Goal: Task Accomplishment & Management: Use online tool/utility

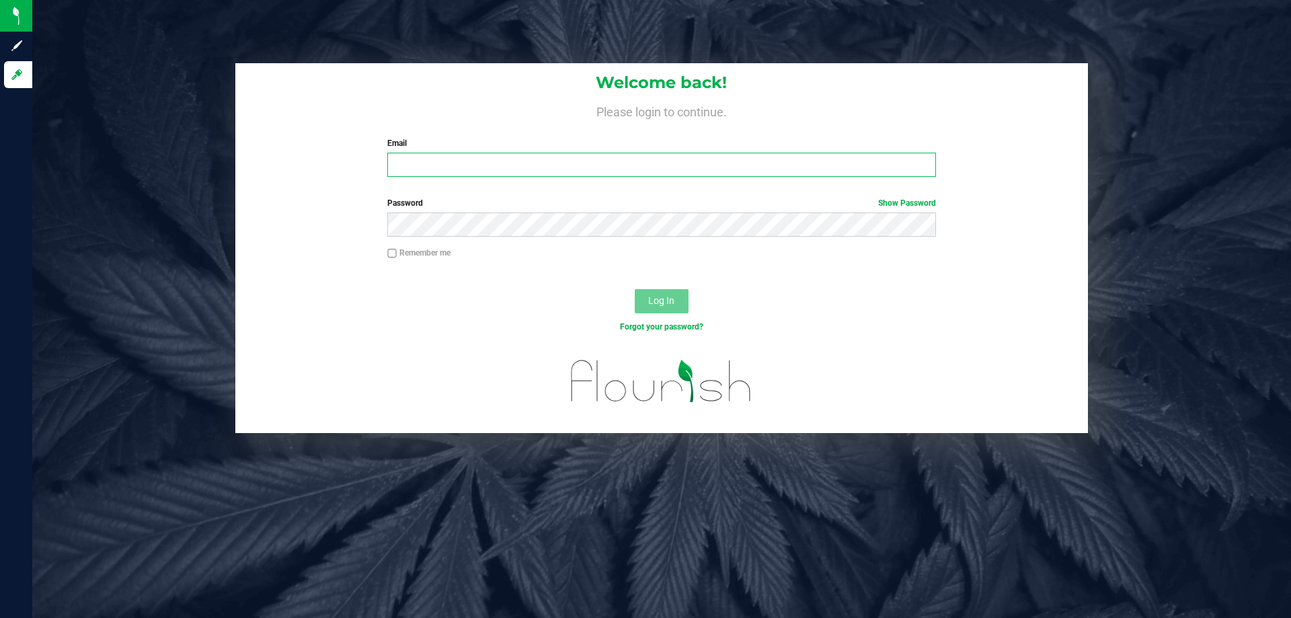
click at [460, 170] on input "Email" at bounding box center [661, 165] width 548 height 24
type input "[EMAIL_ADDRESS][DOMAIN_NAME]"
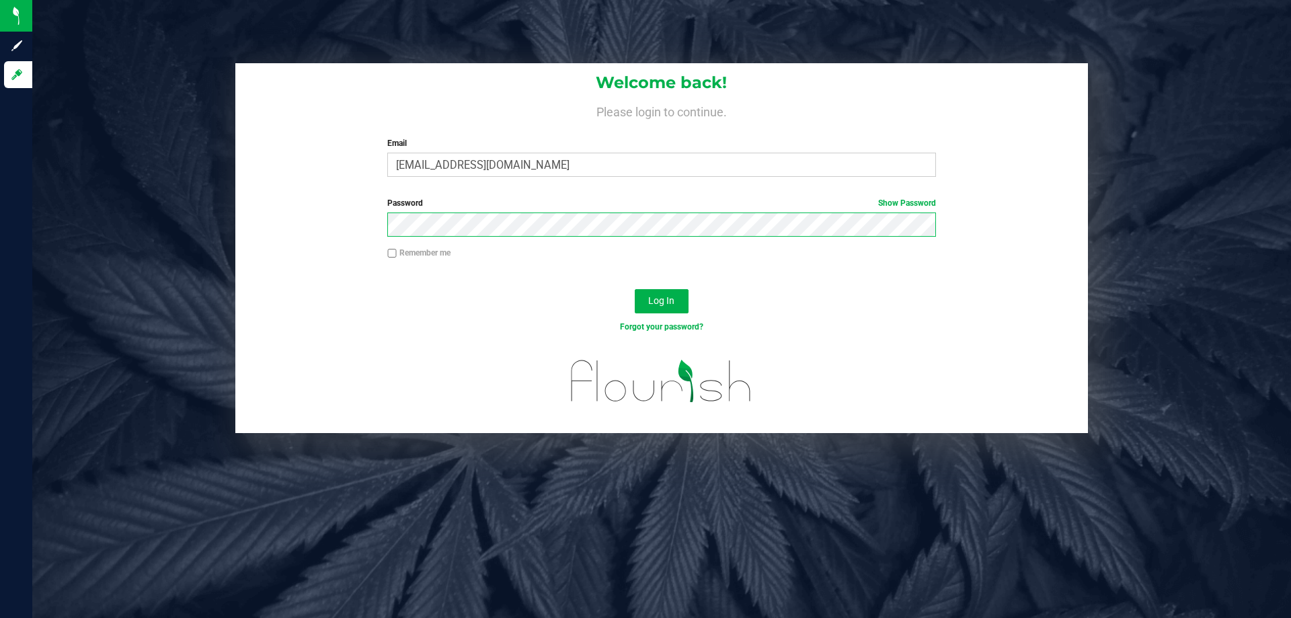
click at [635, 289] on button "Log In" at bounding box center [662, 301] width 54 height 24
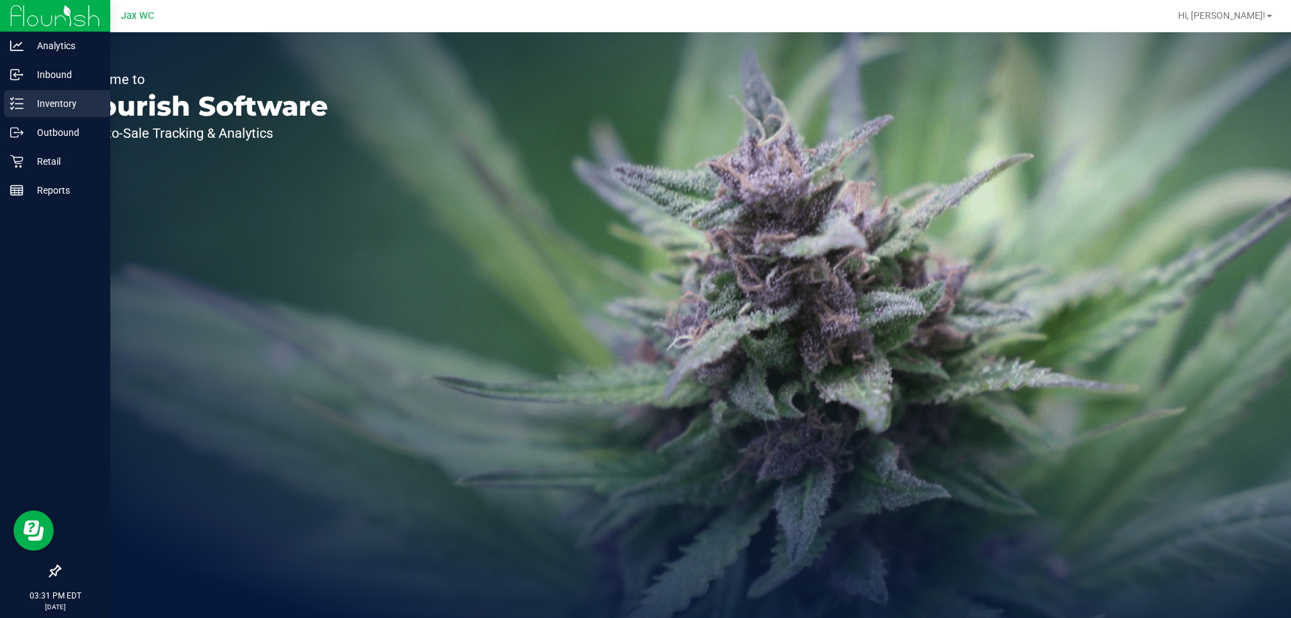
click at [15, 99] on line at bounding box center [18, 99] width 7 height 0
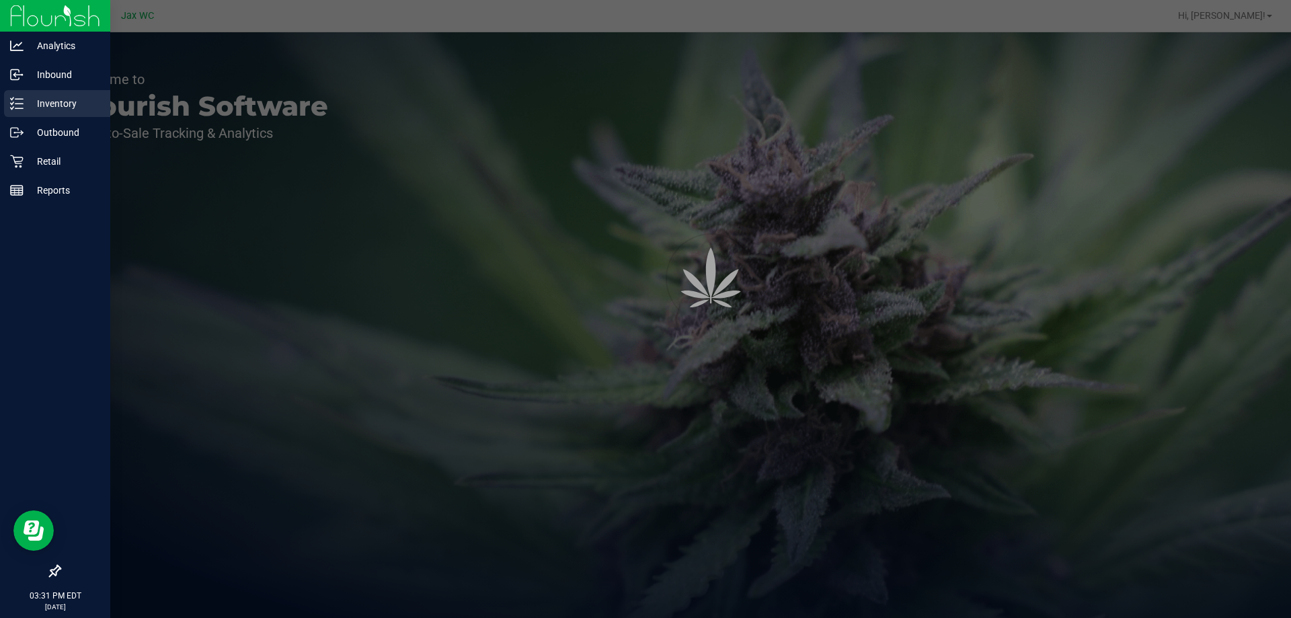
click at [15, 99] on line at bounding box center [18, 99] width 7 height 0
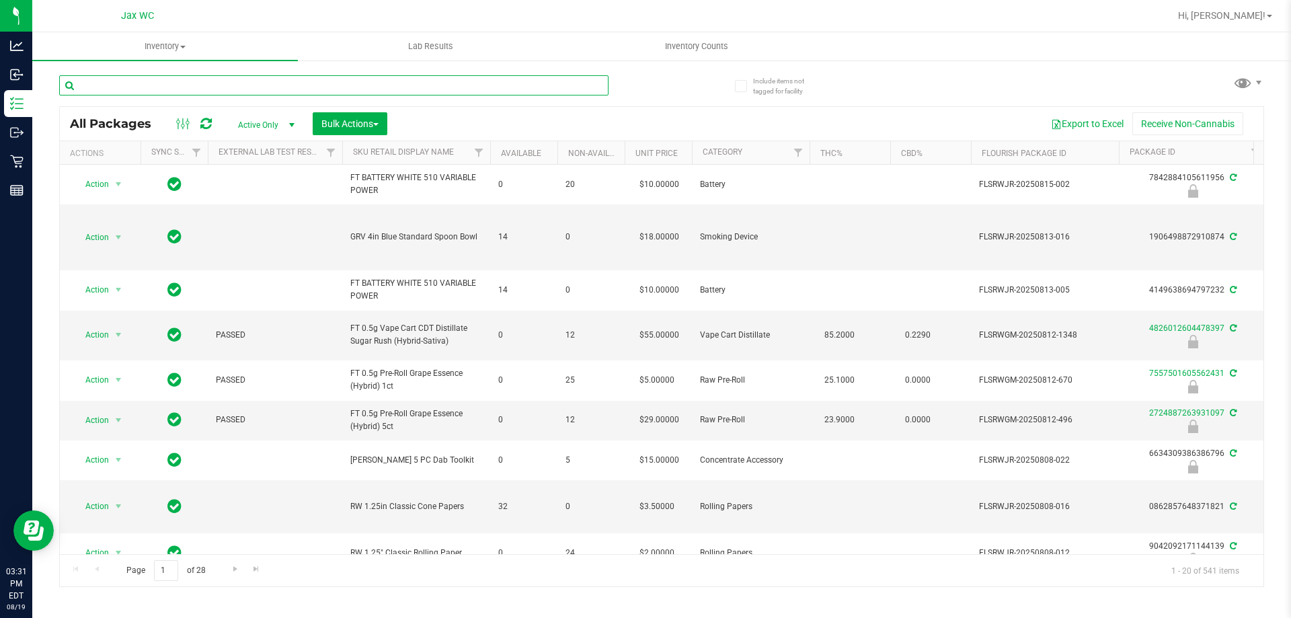
click at [218, 87] on input "text" at bounding box center [333, 85] width 549 height 20
click at [219, 90] on input "text" at bounding box center [333, 85] width 549 height 20
click at [218, 89] on input "text" at bounding box center [333, 85] width 549 height 20
type input "6135446286542749"
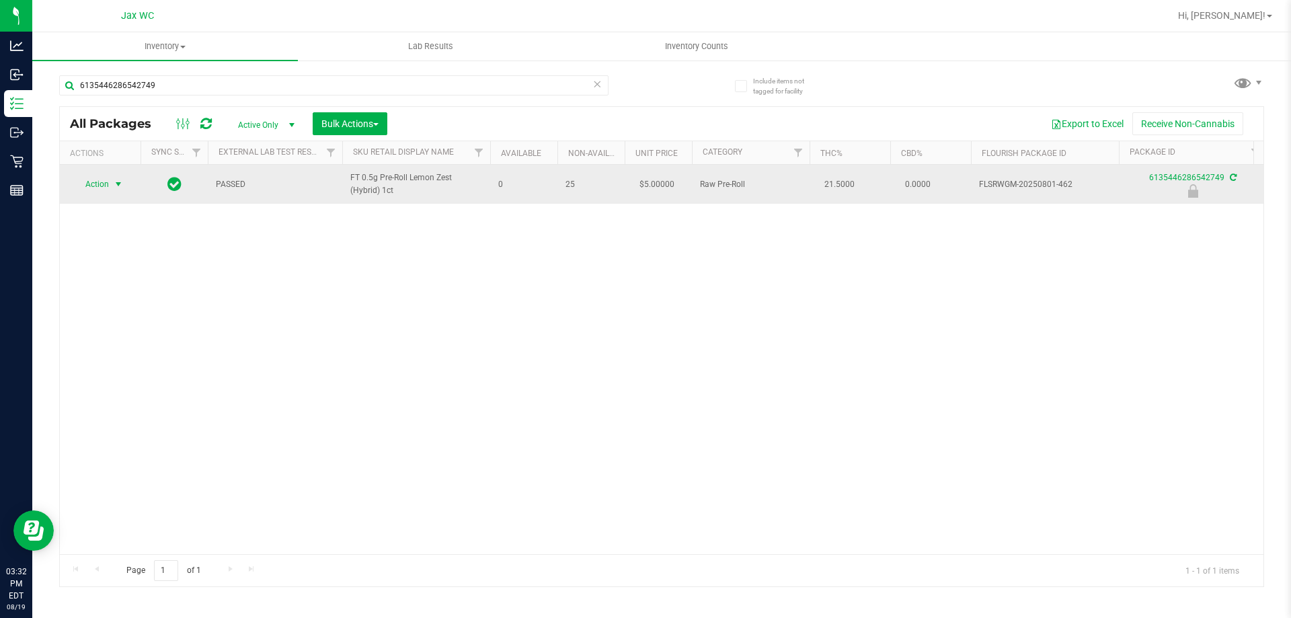
click at [83, 189] on span "Action" at bounding box center [91, 184] width 36 height 19
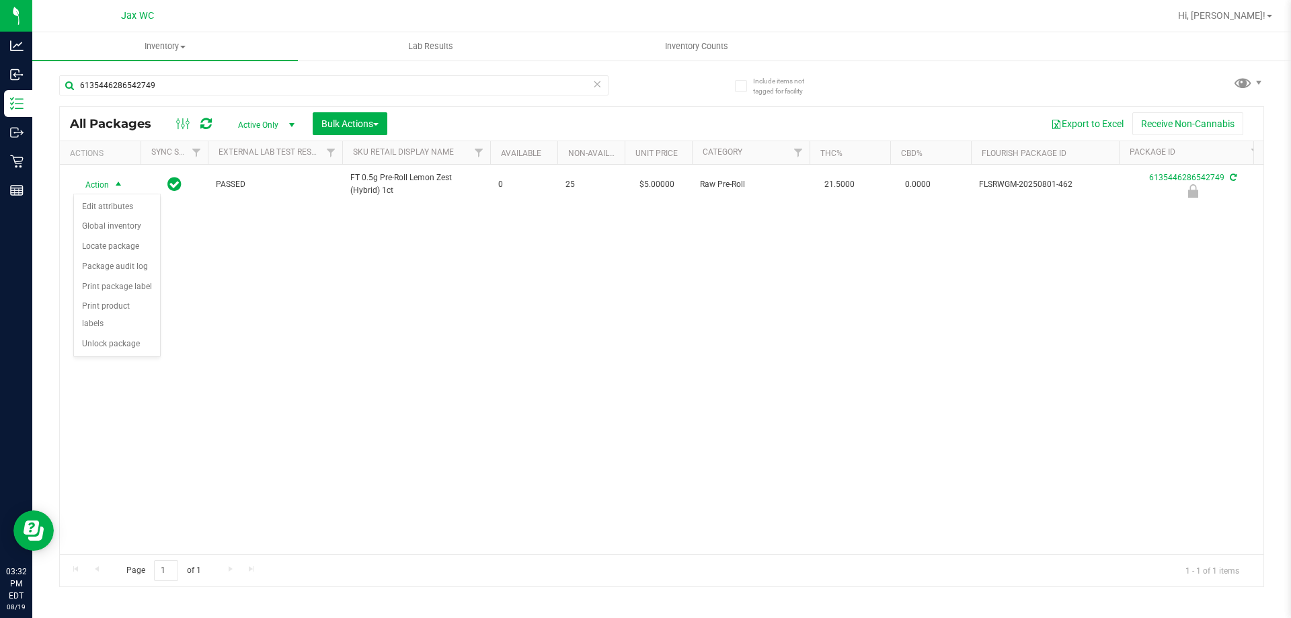
click at [139, 336] on li "Unlock package" at bounding box center [117, 344] width 86 height 20
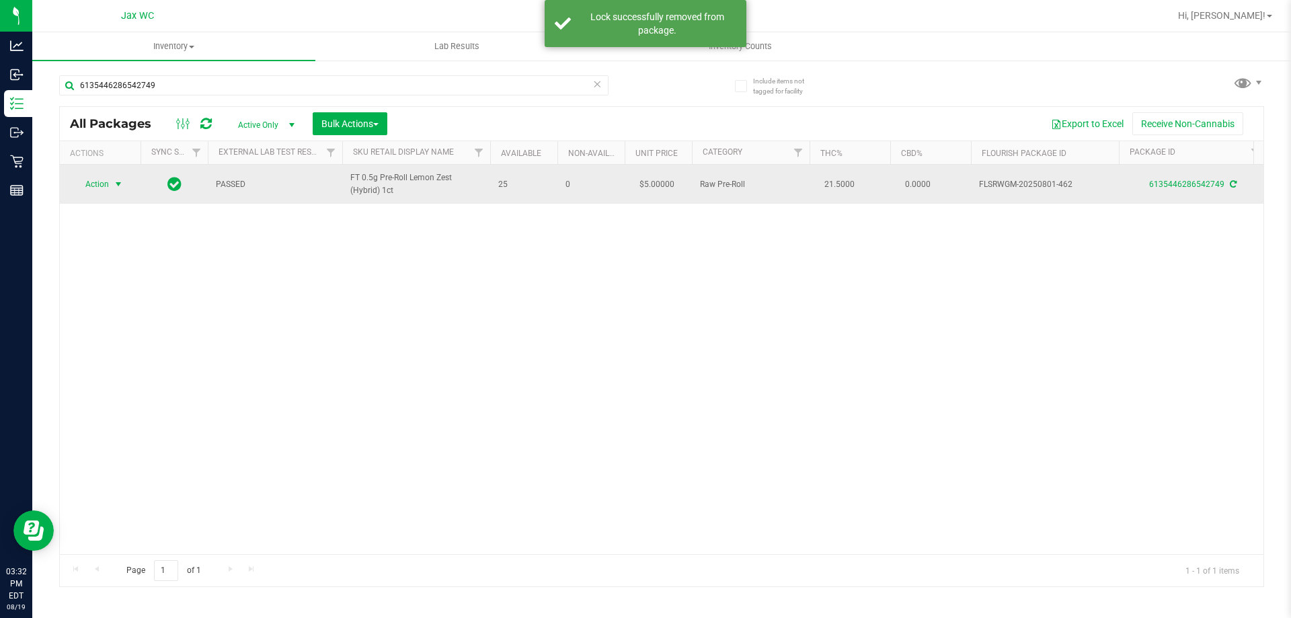
click at [92, 183] on span "Action" at bounding box center [91, 184] width 36 height 19
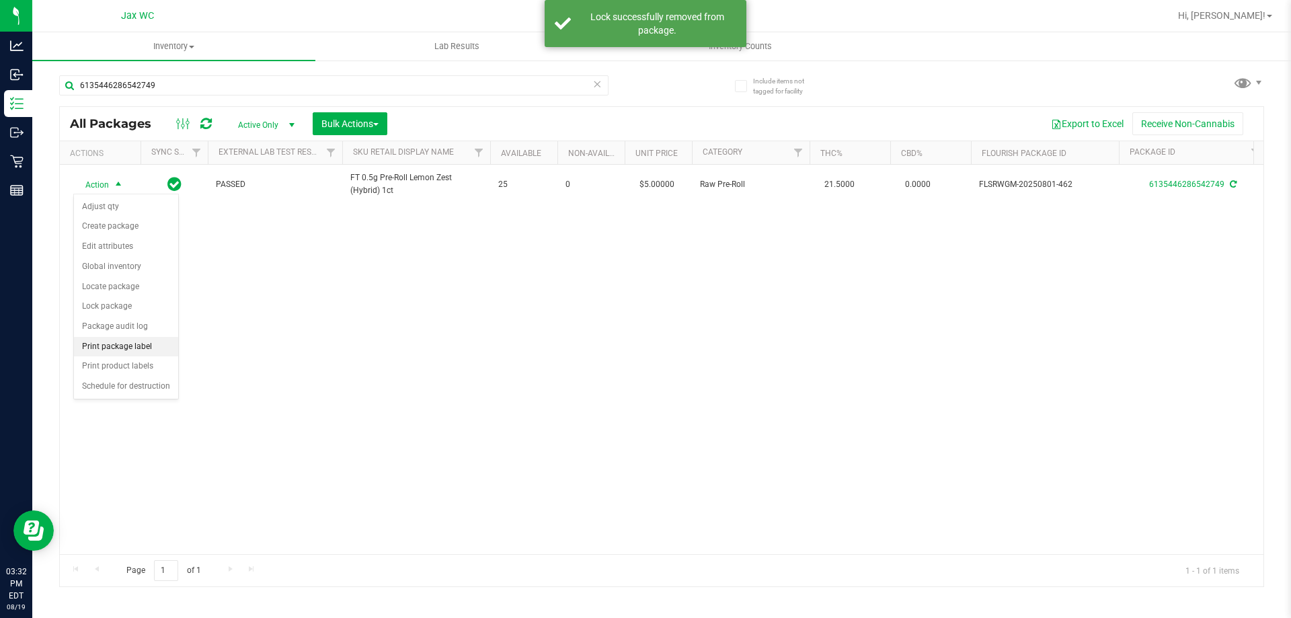
click at [149, 346] on li "Print package label" at bounding box center [126, 347] width 104 height 20
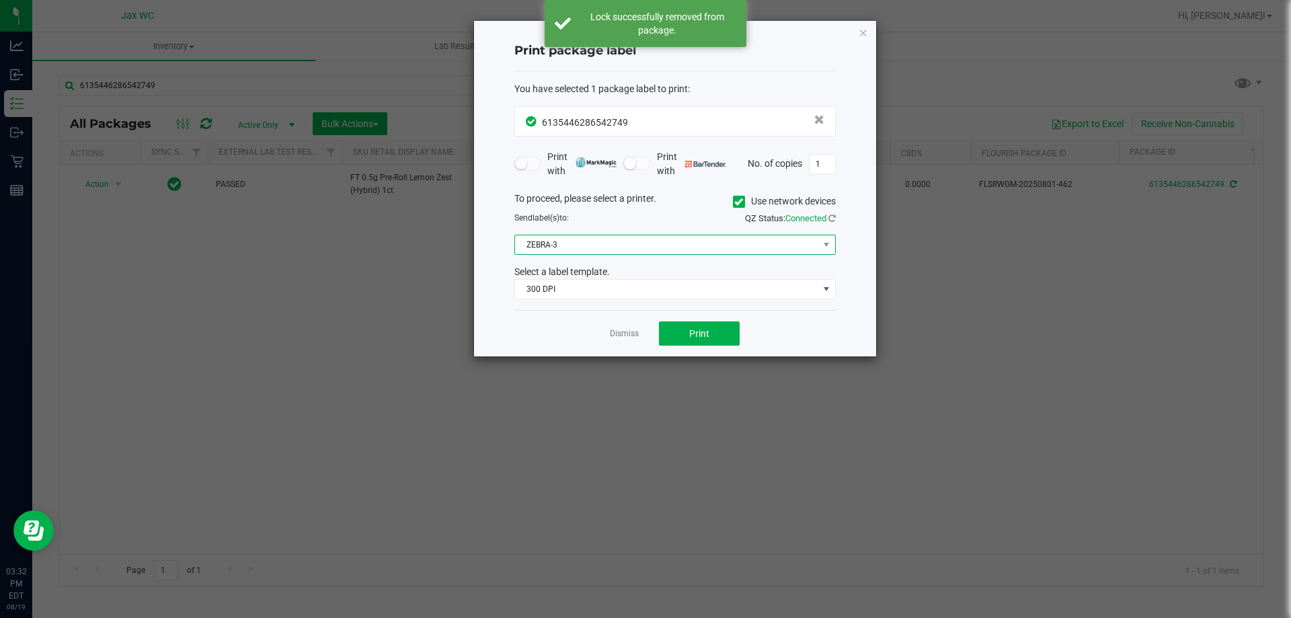
click at [623, 236] on span "ZEBRA-3" at bounding box center [666, 244] width 303 height 19
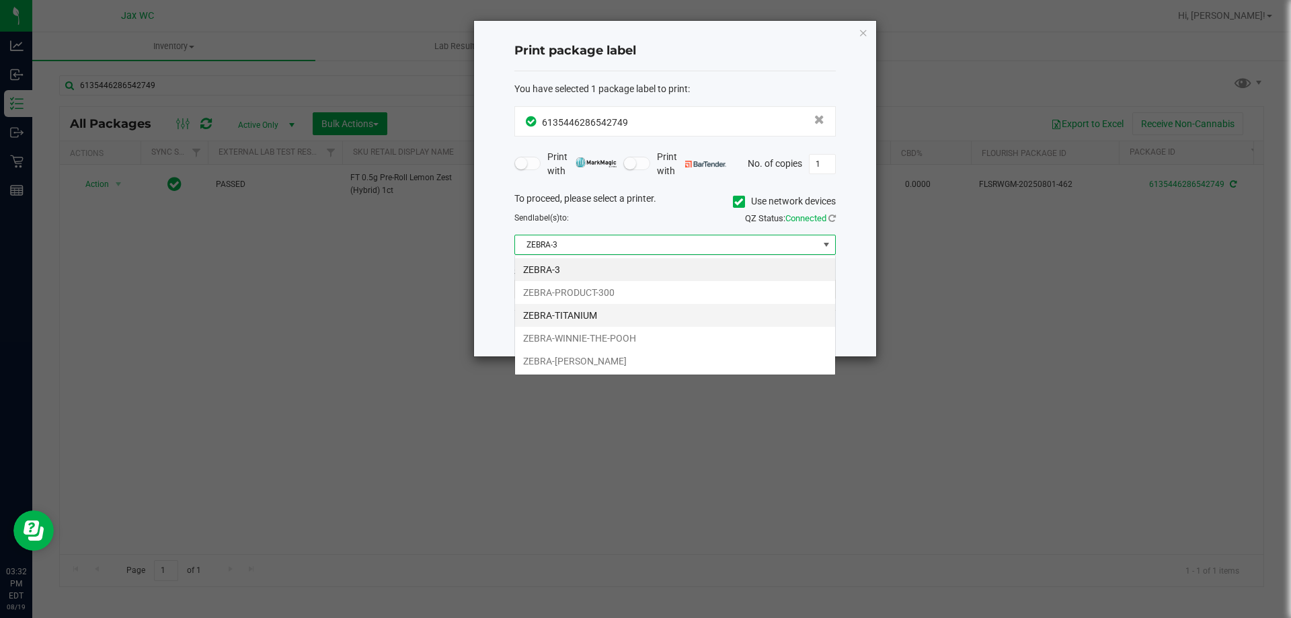
scroll to position [20, 321]
click at [597, 360] on li "ZEBRA-[PERSON_NAME]" at bounding box center [675, 361] width 320 height 23
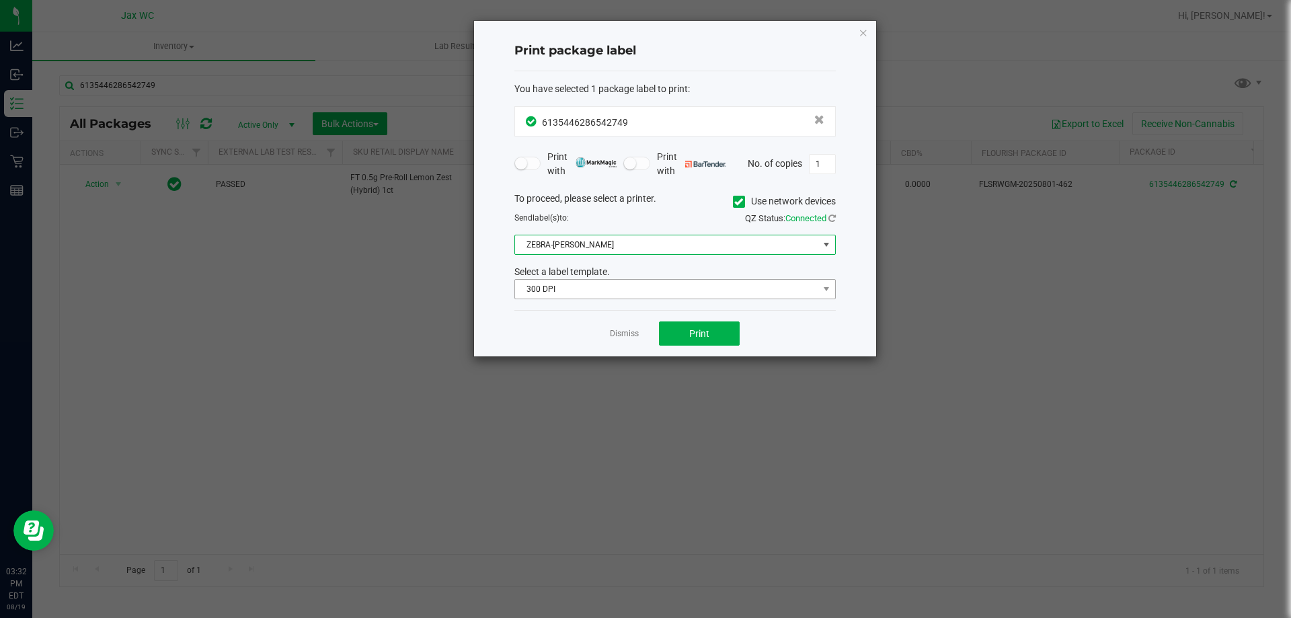
click at [580, 297] on div "You have selected 1 package label to print : 6135446286542749 Print with Print …" at bounding box center [675, 190] width 321 height 239
click at [579, 294] on span "300 DPI" at bounding box center [666, 289] width 303 height 19
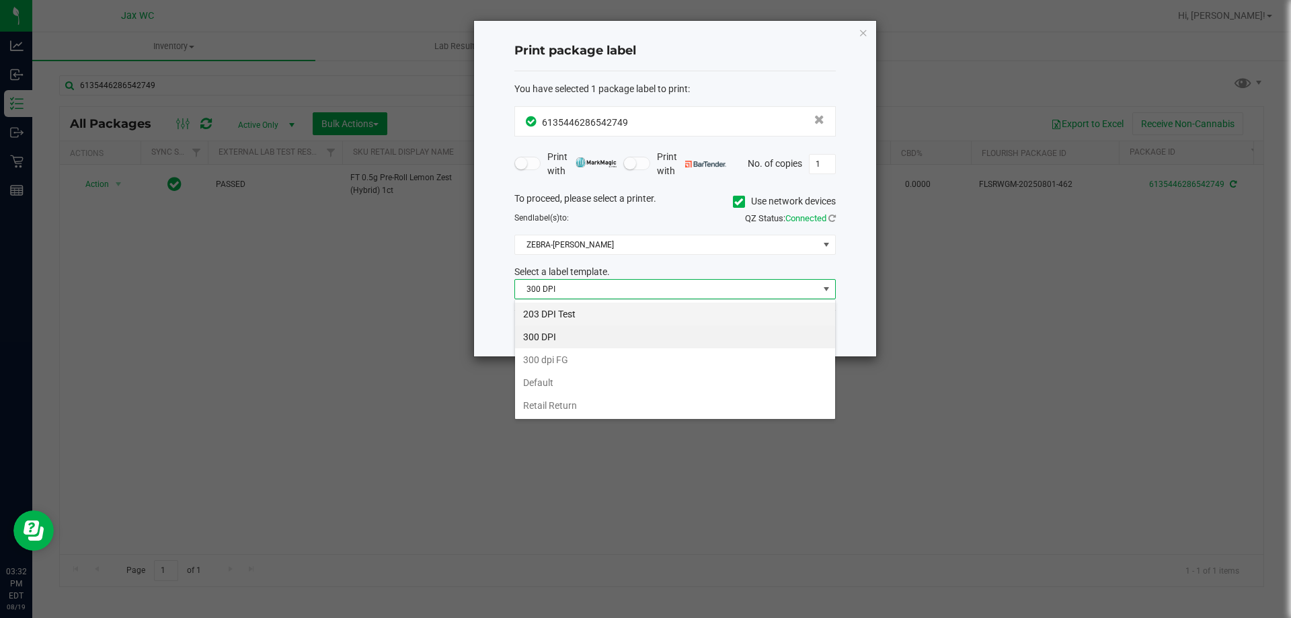
click at [571, 311] on li "203 DPI Test" at bounding box center [675, 314] width 320 height 23
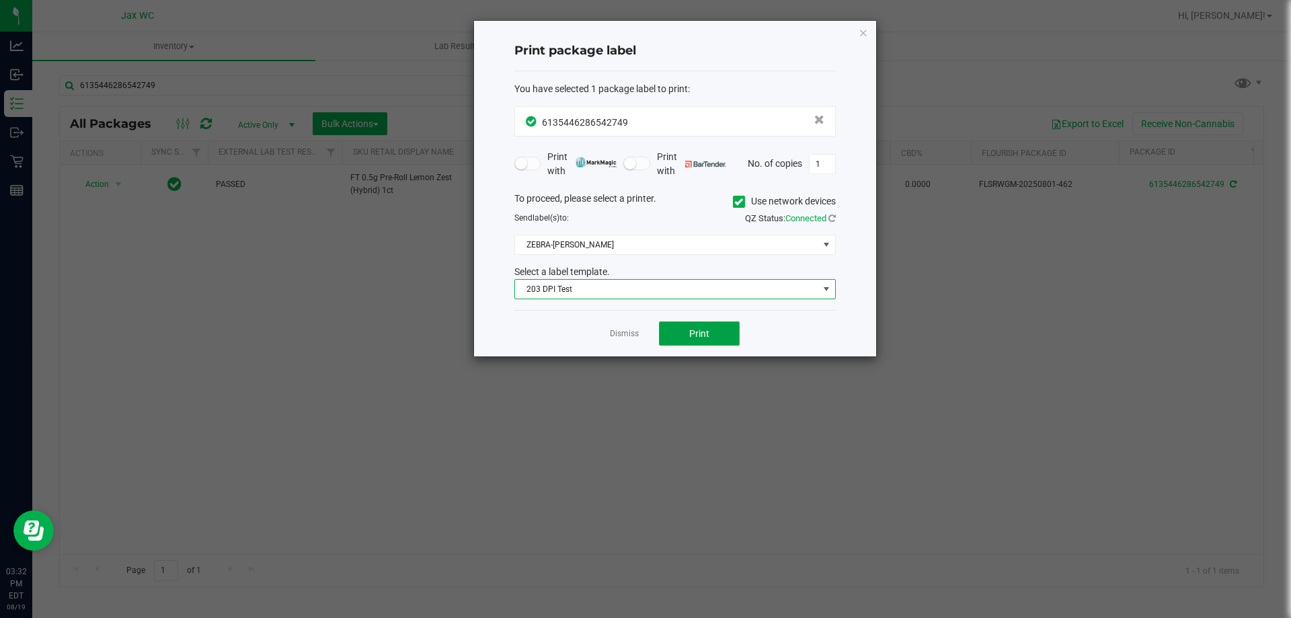
click at [694, 330] on span "Print" at bounding box center [699, 333] width 20 height 11
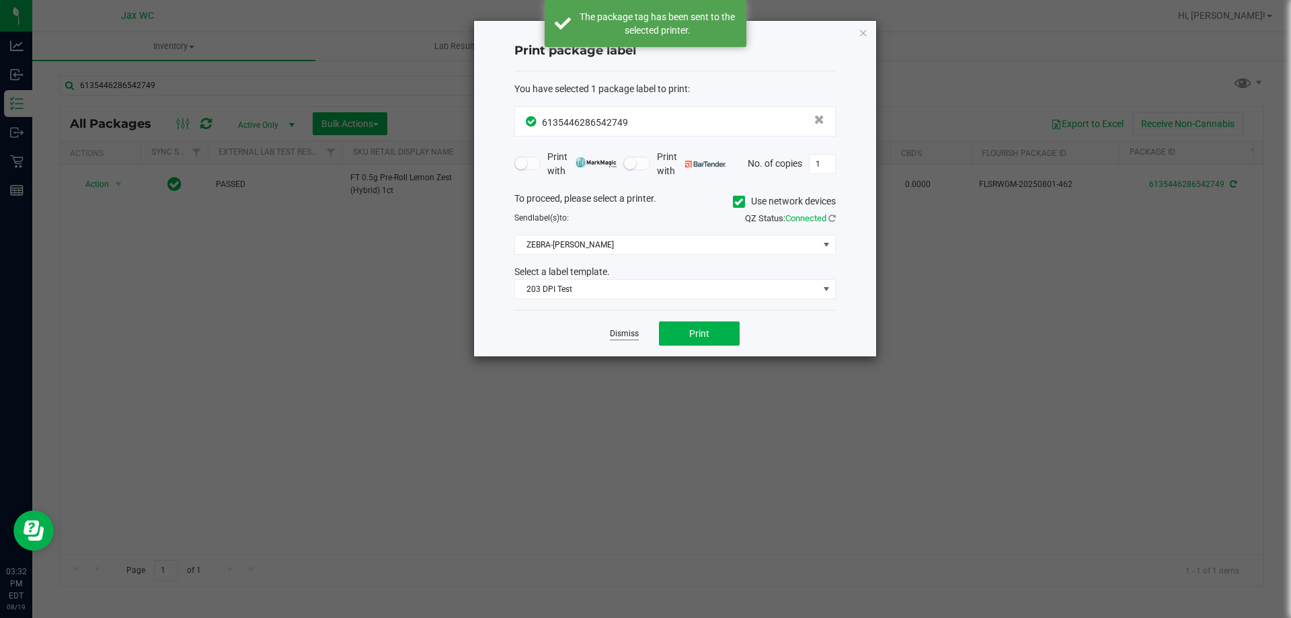
click at [632, 339] on link "Dismiss" at bounding box center [624, 333] width 29 height 11
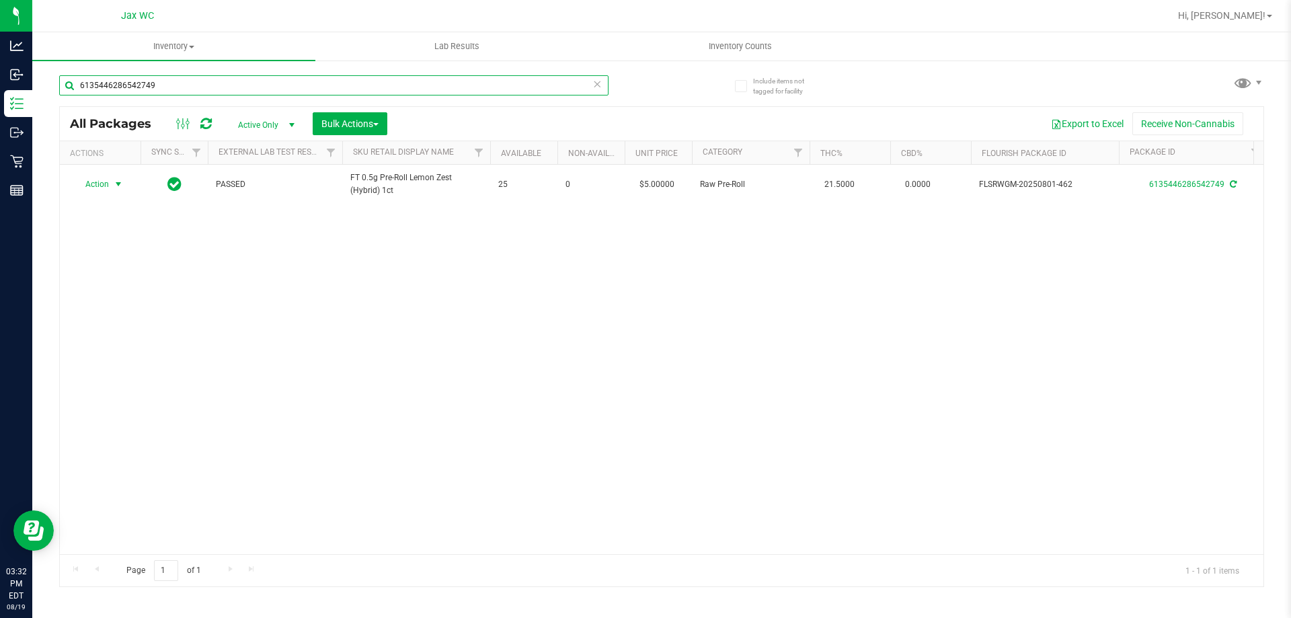
click at [230, 90] on input "6135446286542749" at bounding box center [333, 85] width 549 height 20
type input "3883199473654473"
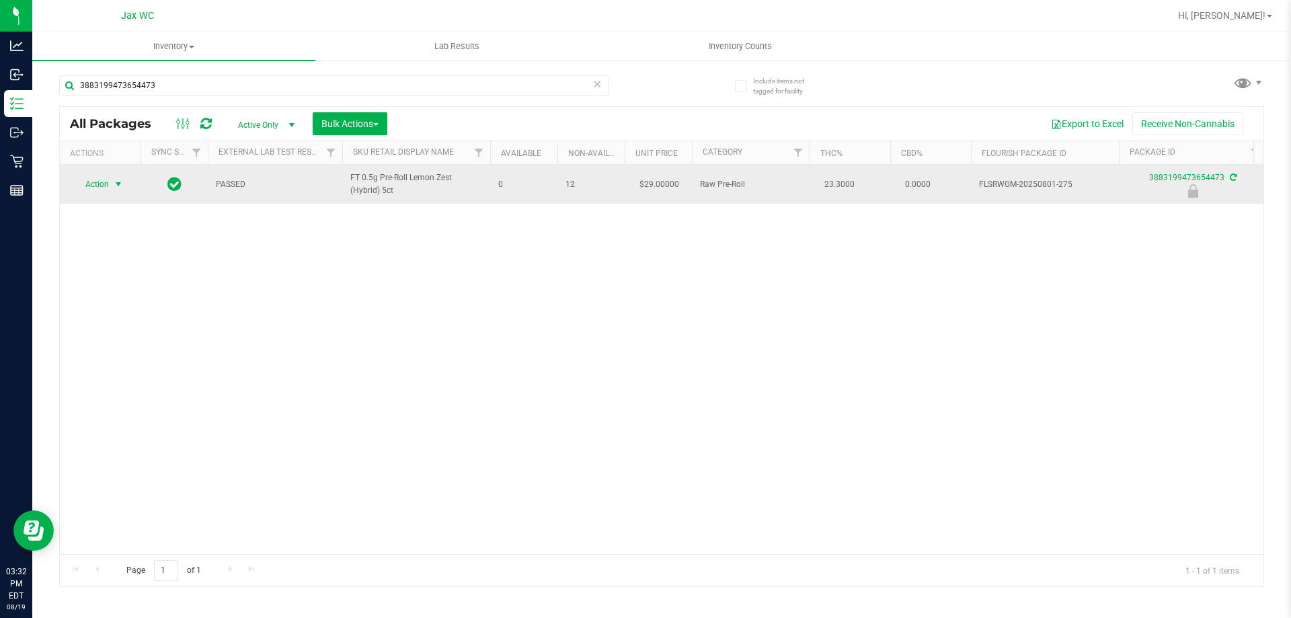
click at [102, 185] on span "Action" at bounding box center [91, 184] width 36 height 19
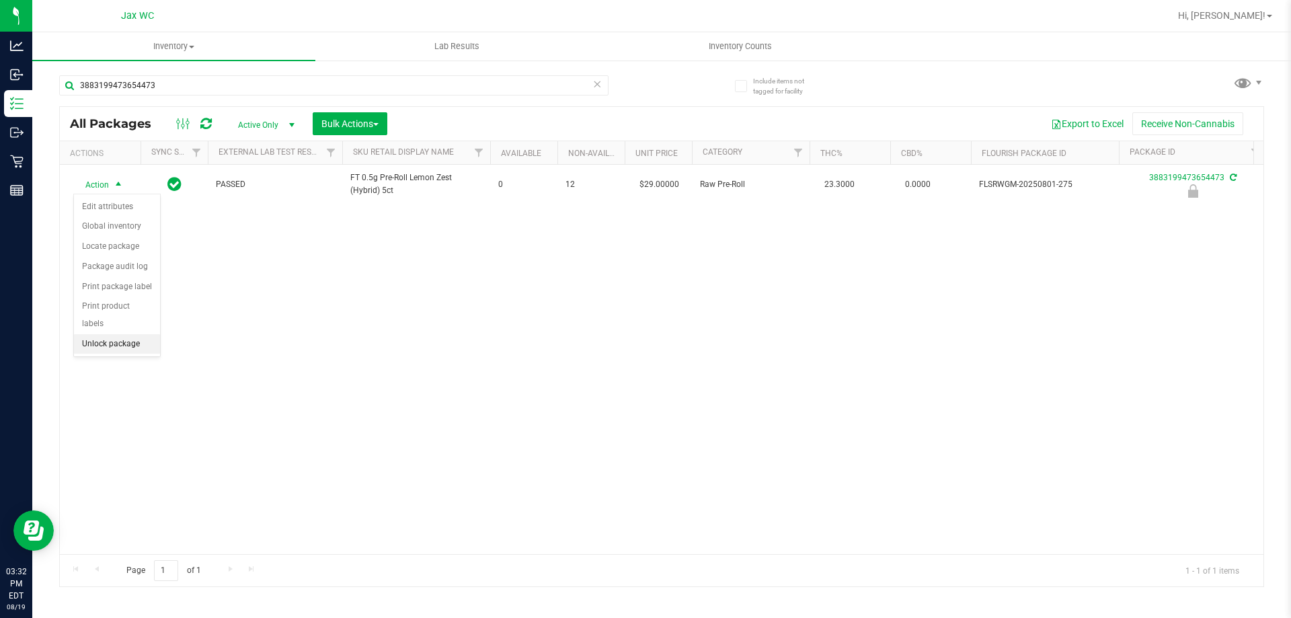
click at [127, 334] on li "Unlock package" at bounding box center [117, 344] width 86 height 20
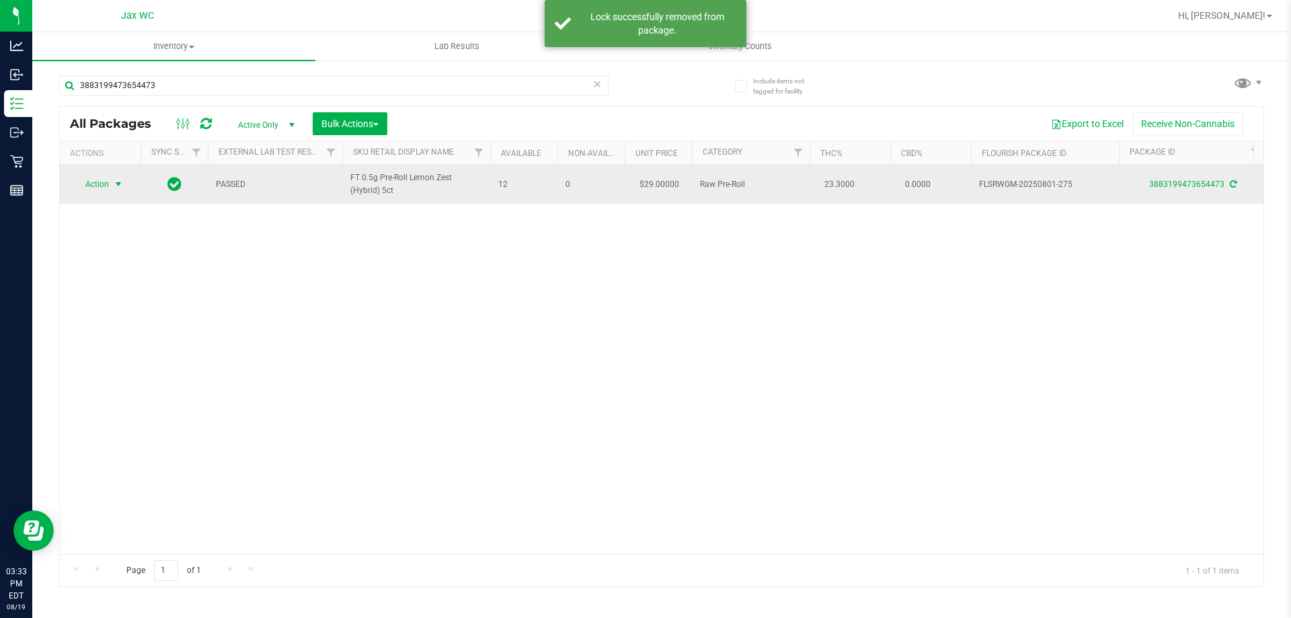
click at [112, 180] on span "select" at bounding box center [118, 184] width 17 height 19
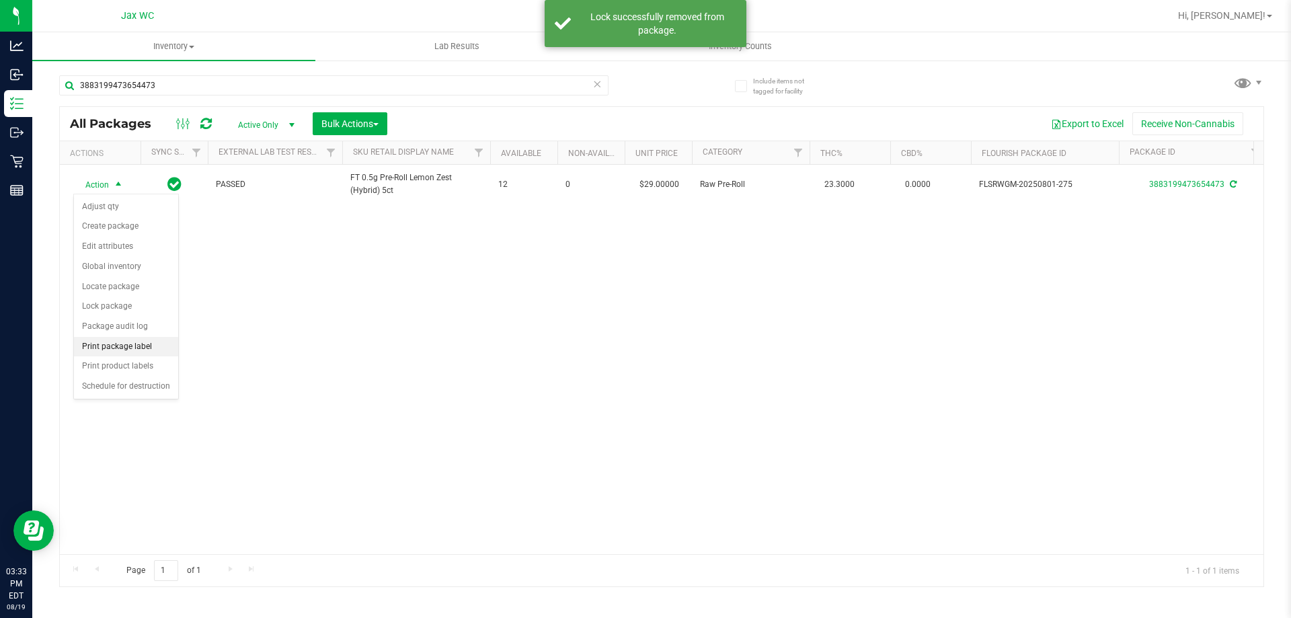
click at [141, 349] on li "Print package label" at bounding box center [126, 347] width 104 height 20
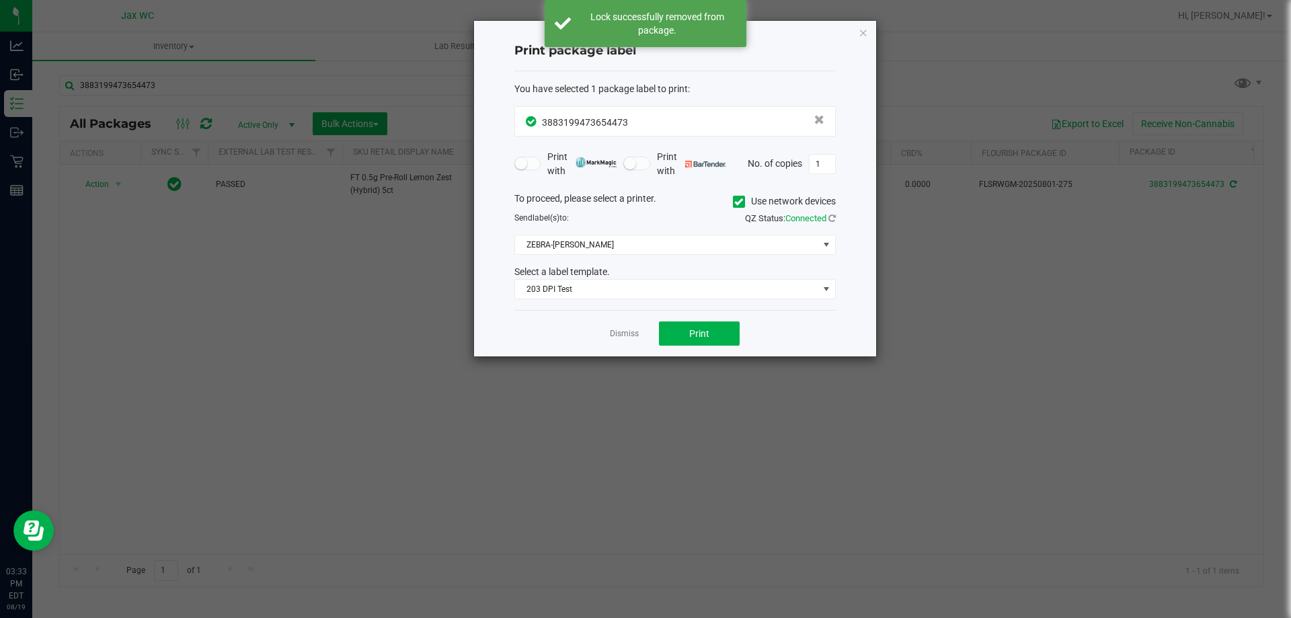
click at [697, 349] on div "Dismiss Print" at bounding box center [675, 333] width 321 height 46
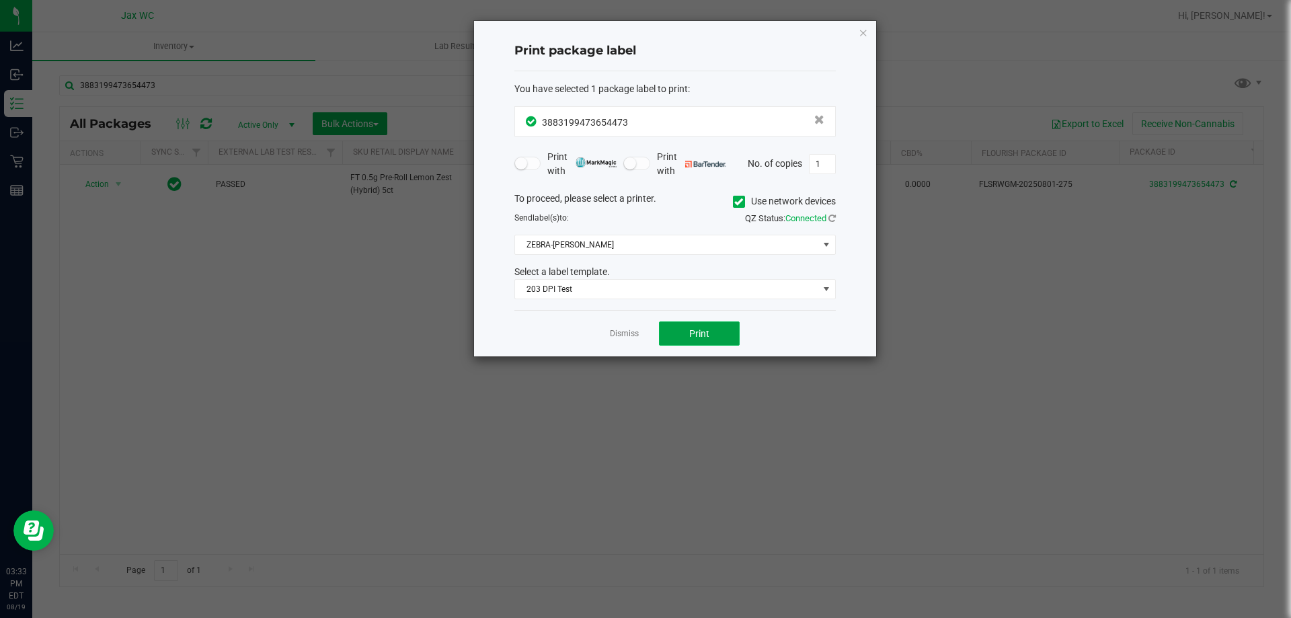
click at [700, 335] on span "Print" at bounding box center [699, 333] width 20 height 11
click at [622, 341] on div "Dismiss Print" at bounding box center [675, 333] width 321 height 46
click at [630, 332] on link "Dismiss" at bounding box center [624, 333] width 29 height 11
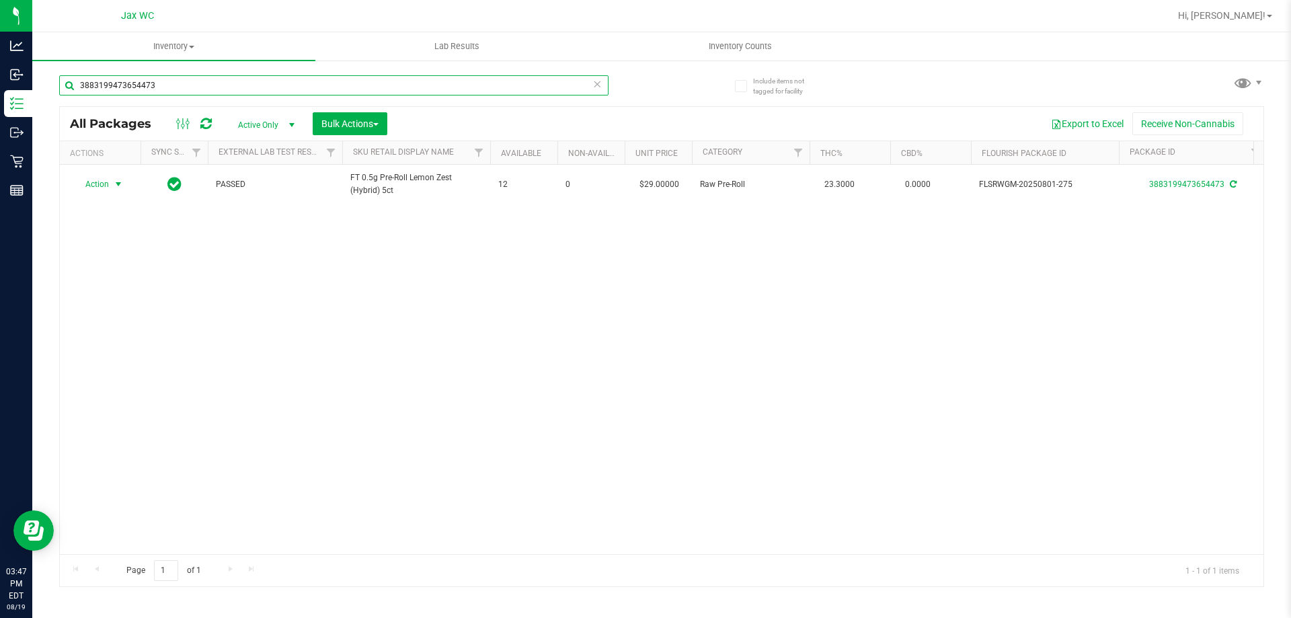
click at [266, 85] on input "3883199473654473" at bounding box center [333, 85] width 549 height 20
type input "6880969597606663"
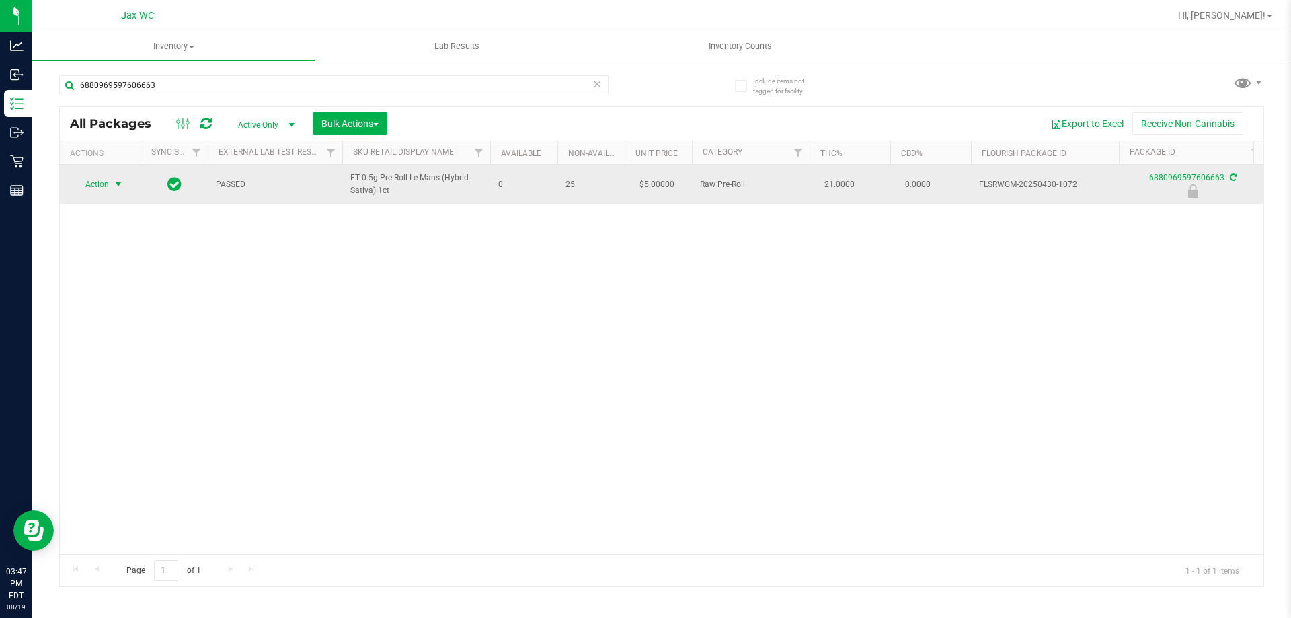
click at [104, 183] on span "Action" at bounding box center [91, 184] width 36 height 19
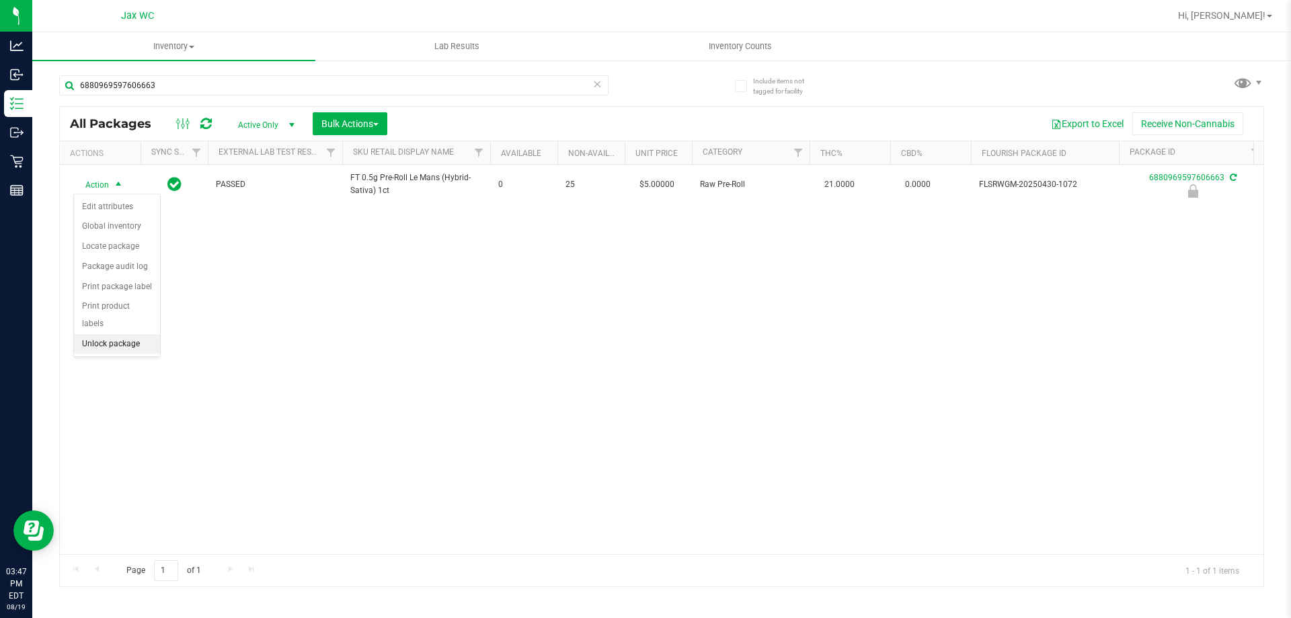
click at [143, 334] on li "Unlock package" at bounding box center [117, 344] width 86 height 20
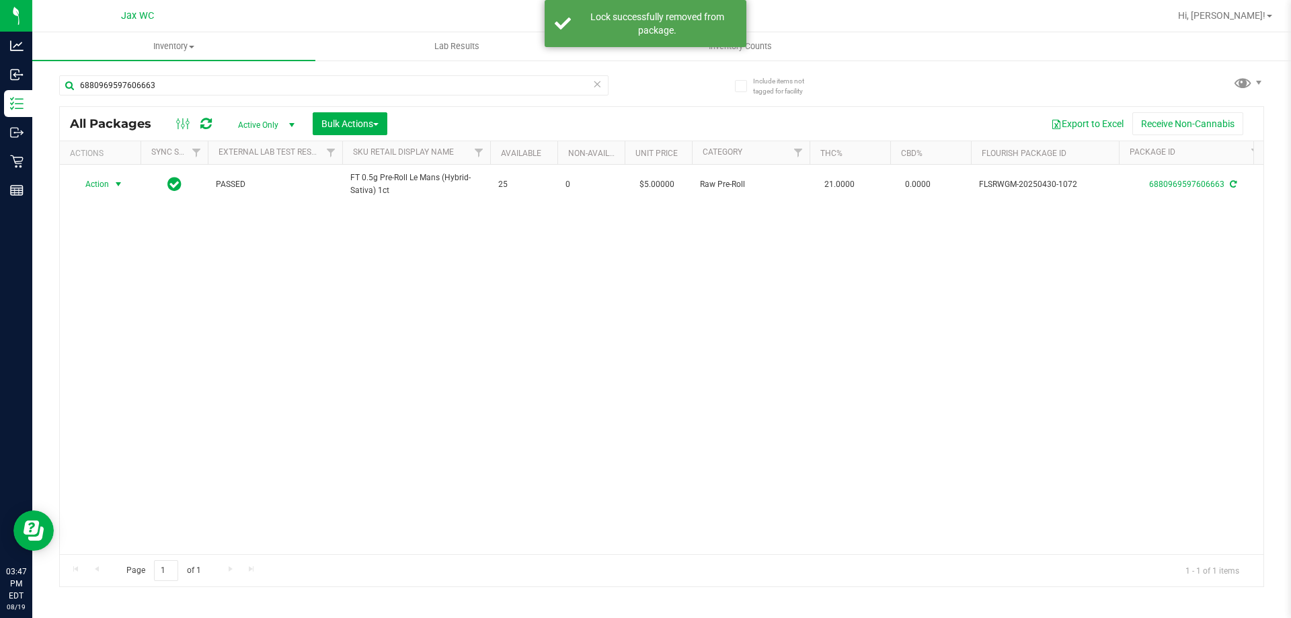
click at [102, 184] on span "Action" at bounding box center [91, 184] width 36 height 19
click at [154, 347] on li "Print package label" at bounding box center [126, 347] width 104 height 20
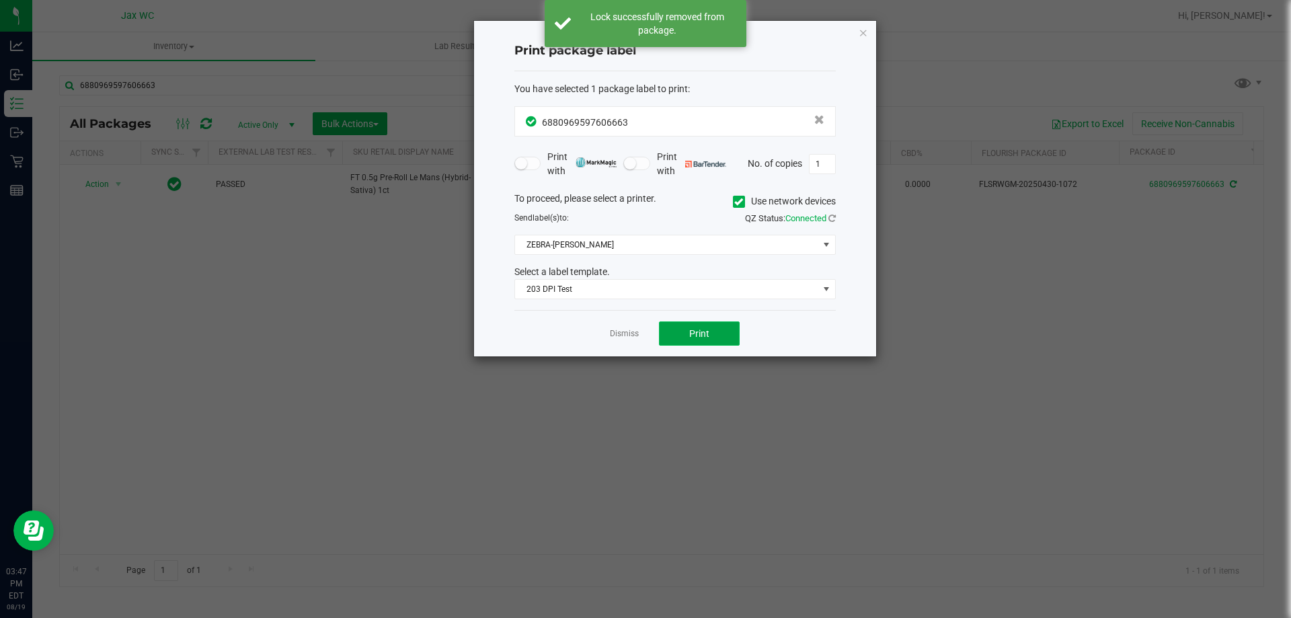
click at [663, 335] on button "Print" at bounding box center [699, 333] width 81 height 24
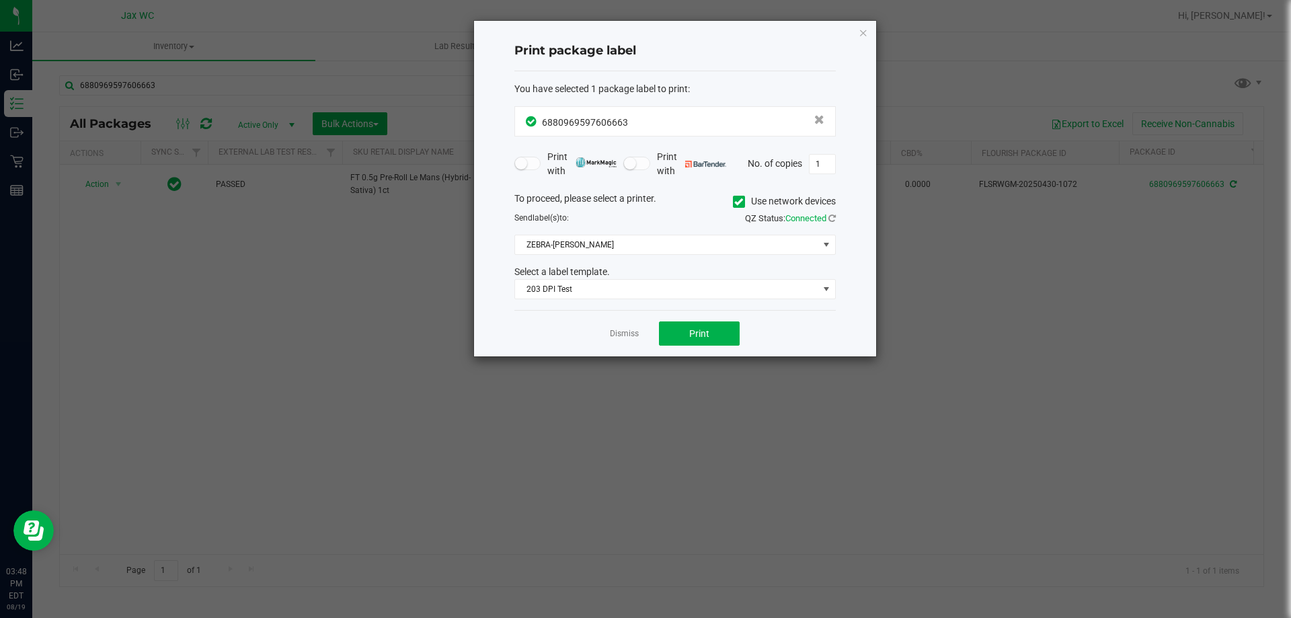
click at [629, 343] on div "Dismiss Print" at bounding box center [675, 333] width 321 height 46
click at [623, 338] on link "Dismiss" at bounding box center [624, 333] width 29 height 11
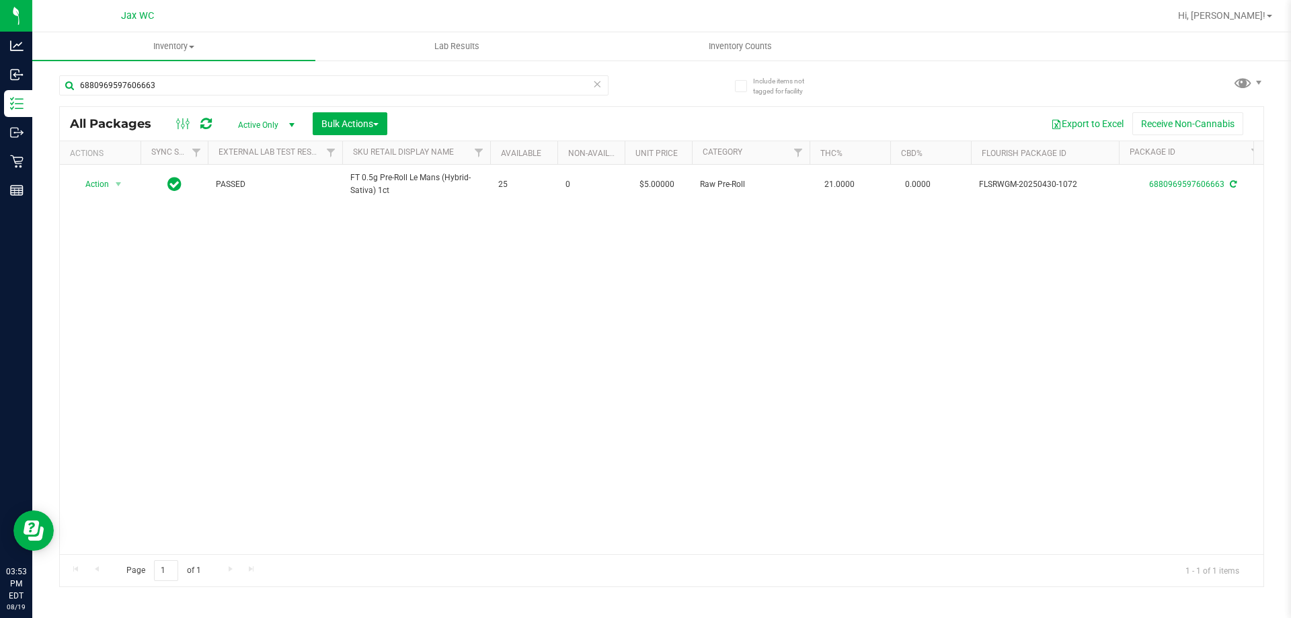
drag, startPoint x: 99, startPoint y: 264, endPoint x: 98, endPoint y: 254, distance: 10.1
click at [99, 264] on div "Action Action Adjust qty Create package Edit attributes Global inventory Locate…" at bounding box center [662, 359] width 1204 height 389
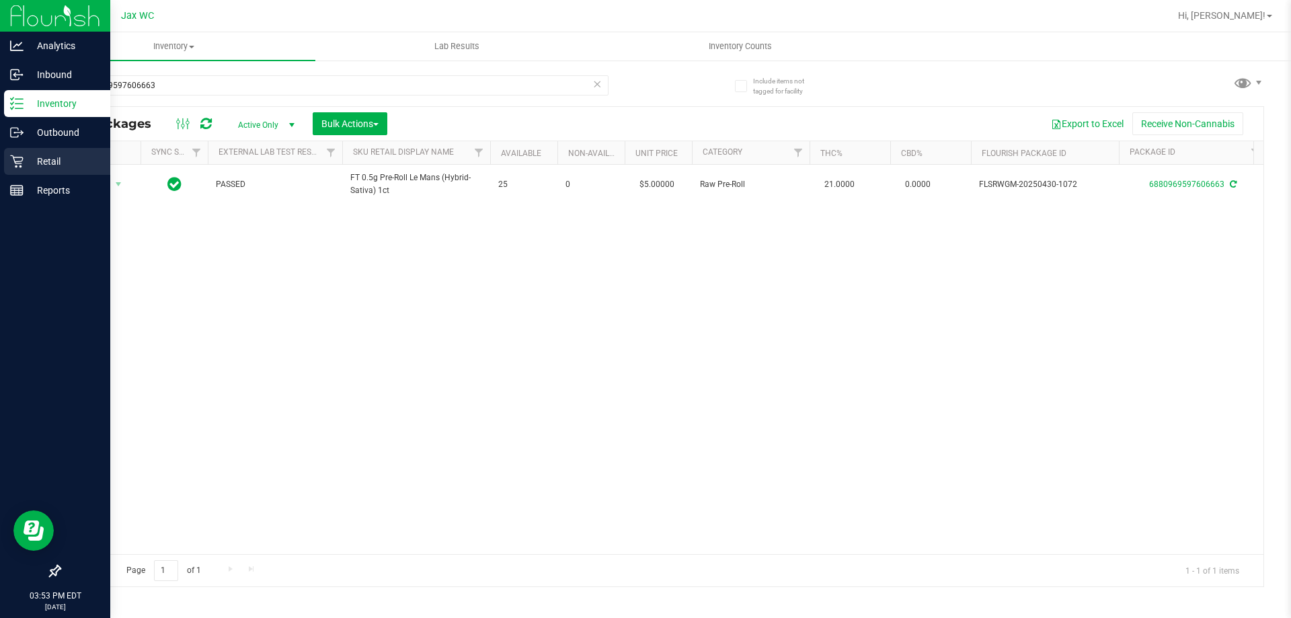
click at [24, 153] on p "Retail" at bounding box center [64, 161] width 81 height 16
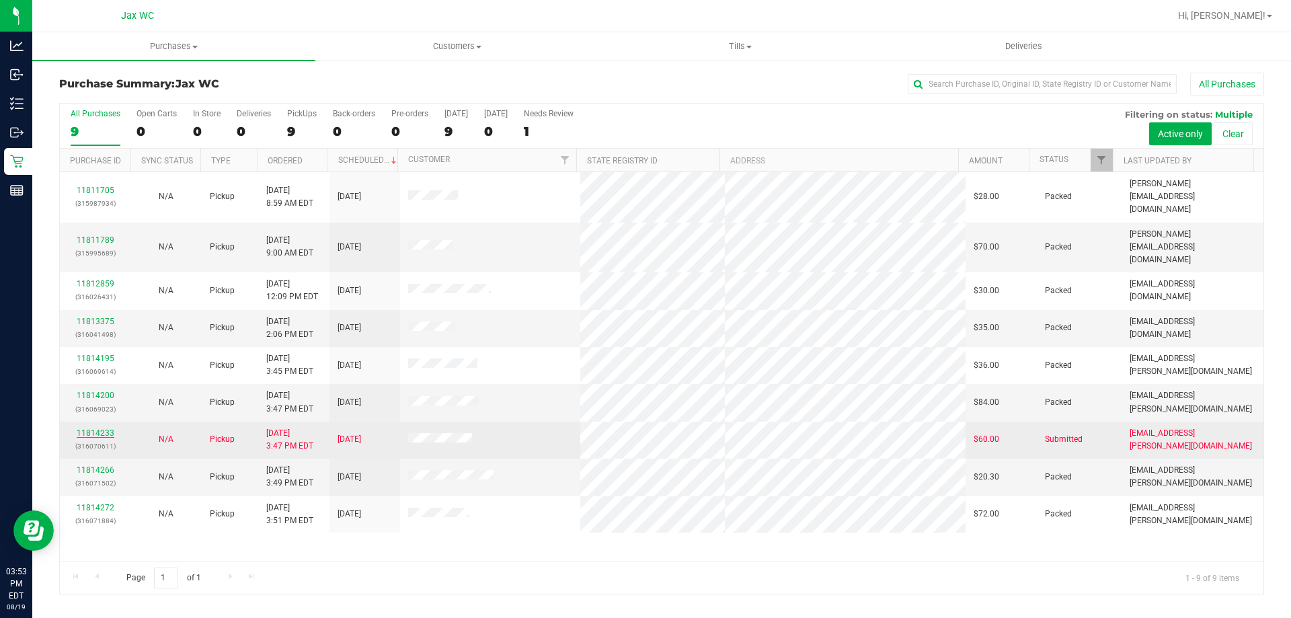
click at [88, 428] on link "11814233" at bounding box center [96, 432] width 38 height 9
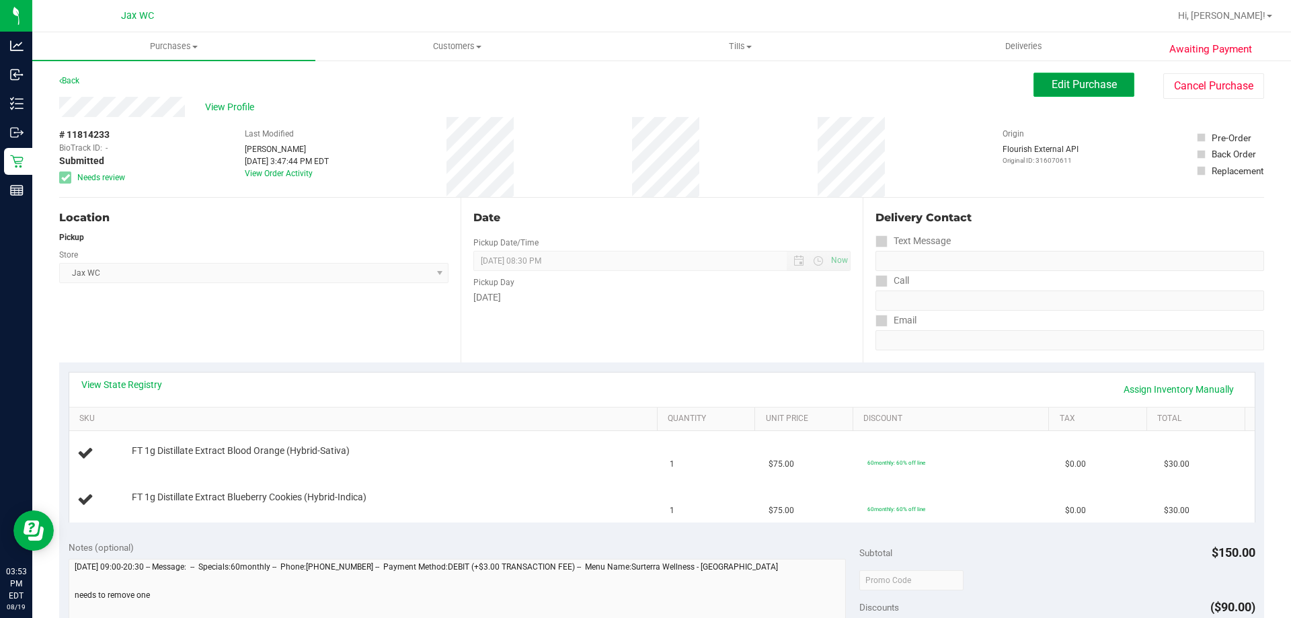
click at [1067, 87] on span "Edit Purchase" at bounding box center [1084, 84] width 65 height 13
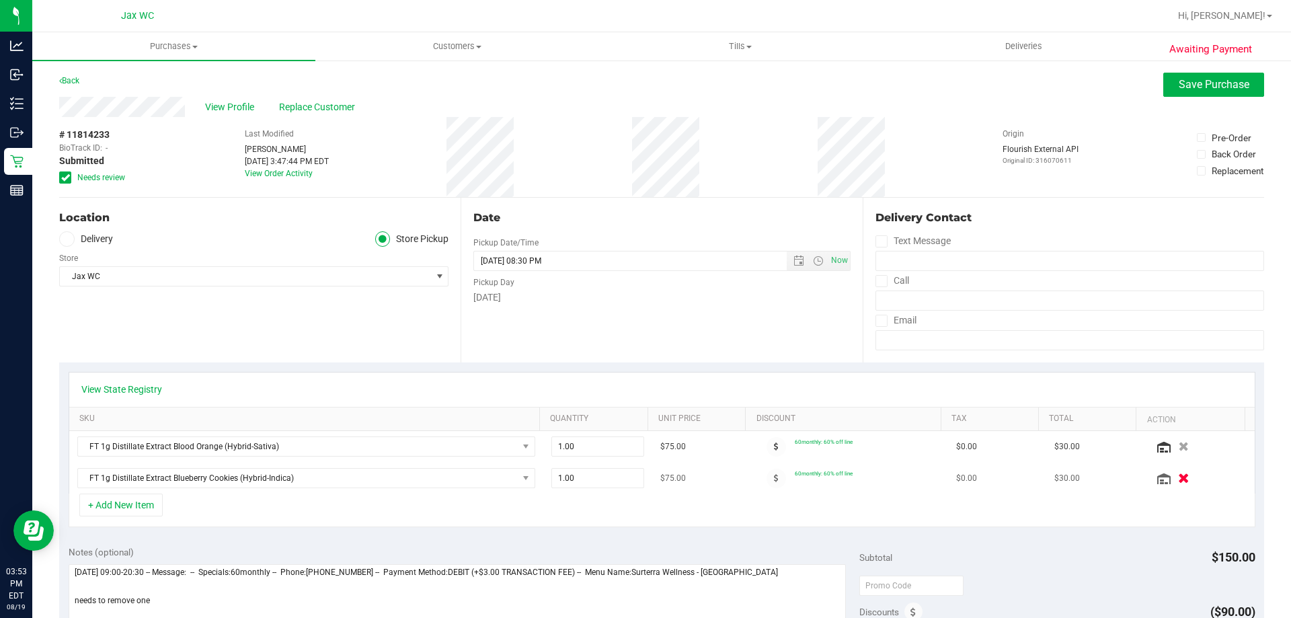
click at [1178, 477] on icon "button" at bounding box center [1183, 478] width 11 height 10
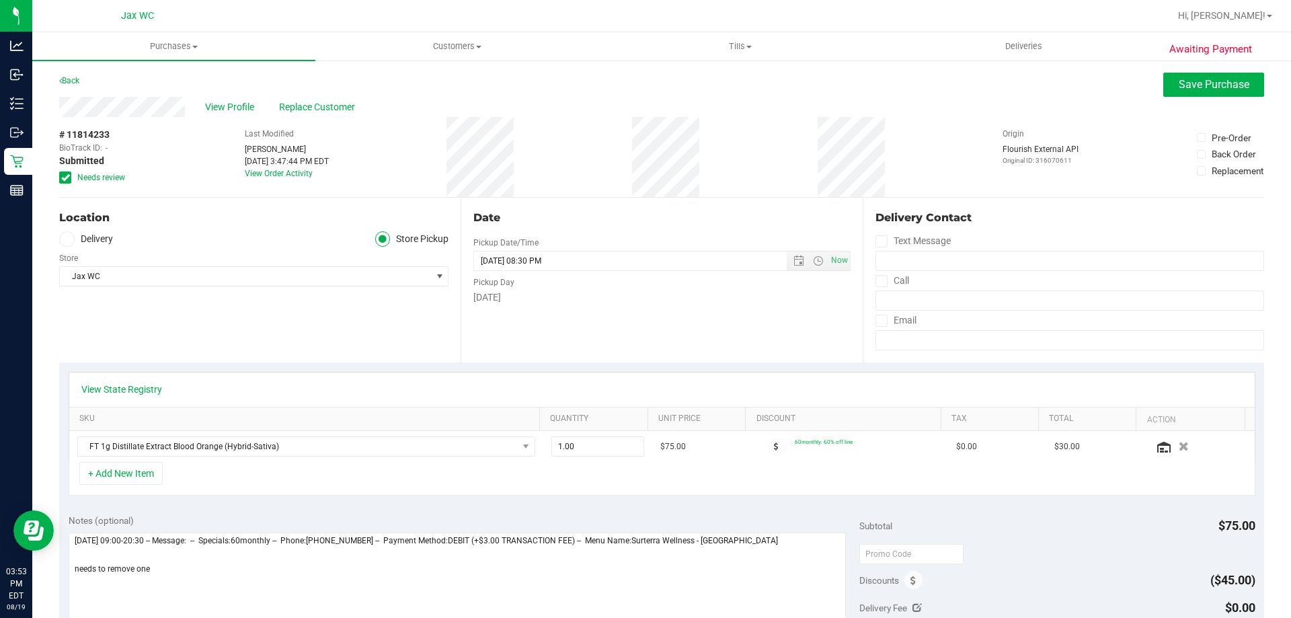
click at [64, 178] on icon at bounding box center [65, 178] width 9 height 0
click at [0, 0] on input "Needs review" at bounding box center [0, 0] width 0 height 0
click at [1180, 90] on span "Save Purchase" at bounding box center [1214, 84] width 71 height 13
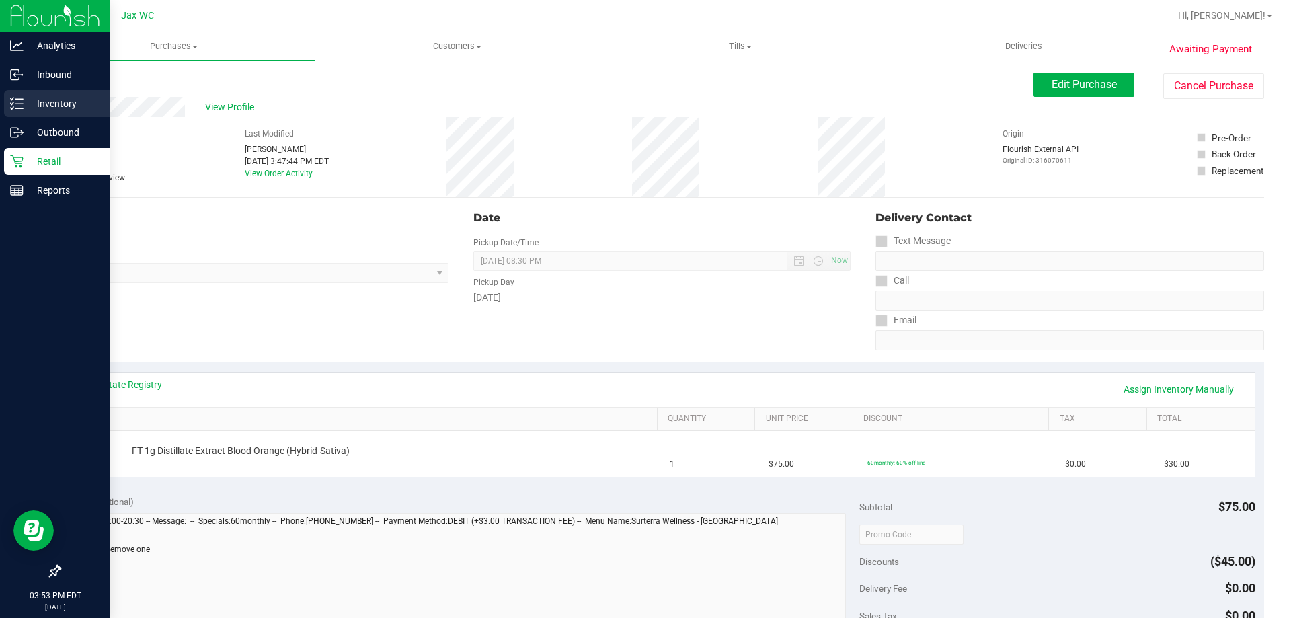
click at [33, 102] on p "Inventory" at bounding box center [64, 104] width 81 height 16
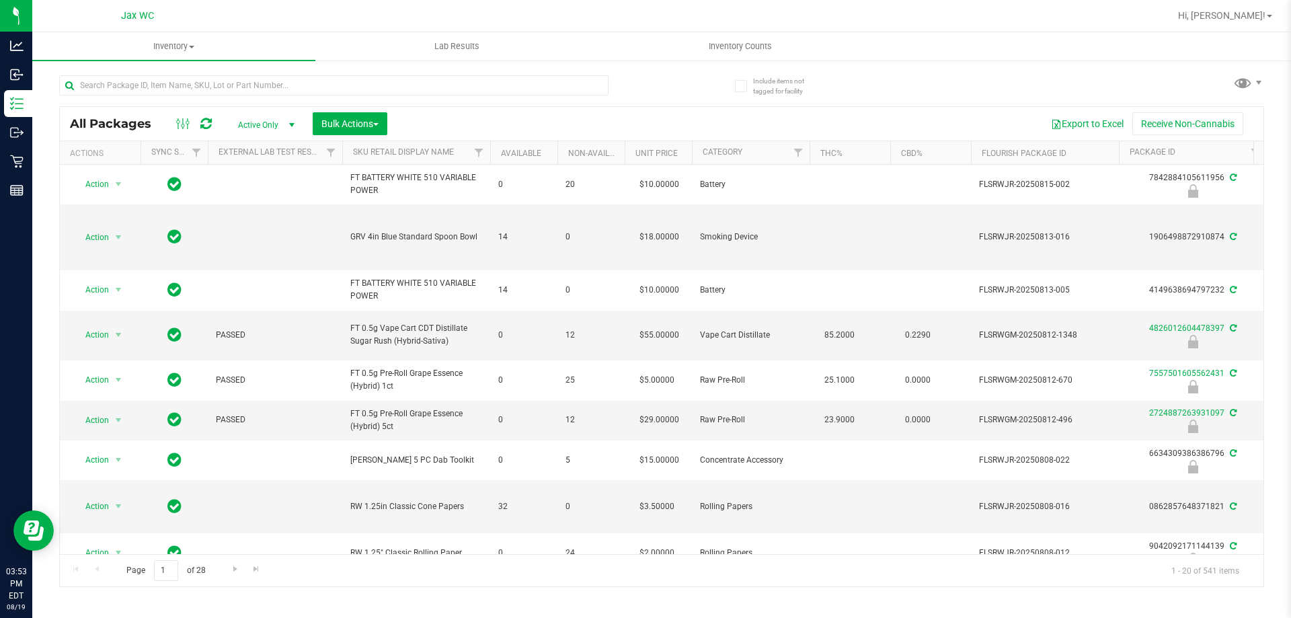
drag, startPoint x: 466, startPoint y: 567, endPoint x: 459, endPoint y: 560, distance: 10.5
click at [466, 567] on div "Page 1 of 28 1 - 20 of 541 items" at bounding box center [662, 570] width 1204 height 32
click at [145, 89] on input "text" at bounding box center [333, 85] width 549 height 20
type input "3222003323537811"
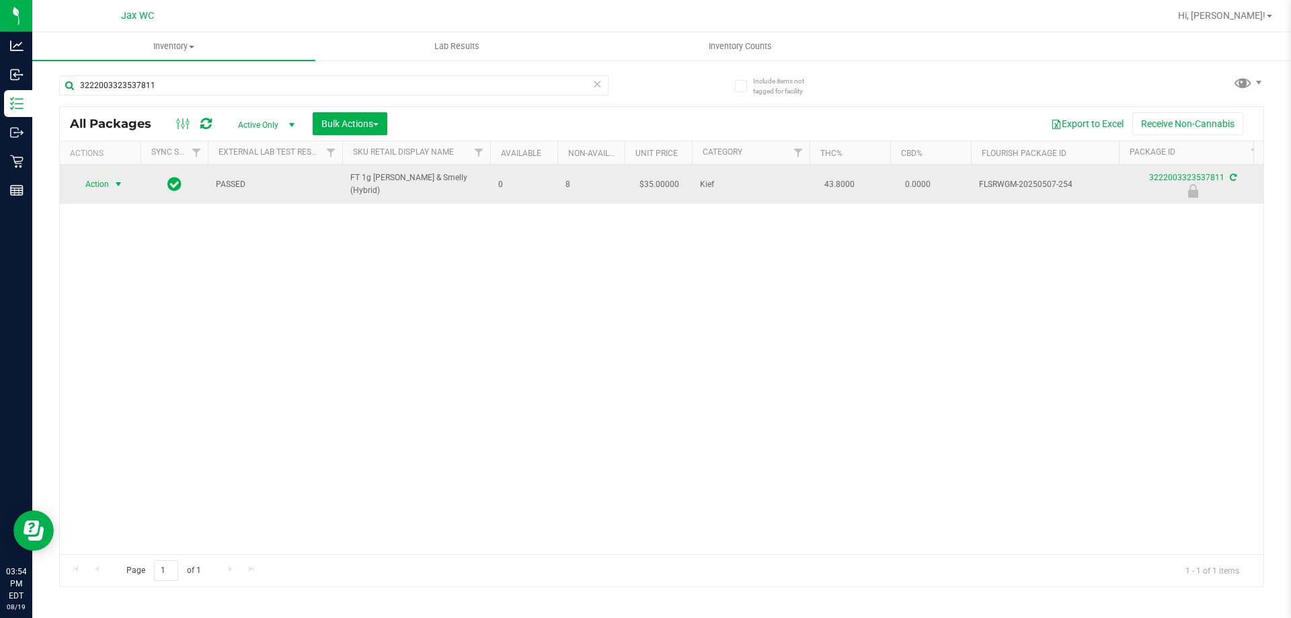
click at [115, 184] on span "select" at bounding box center [118, 184] width 11 height 11
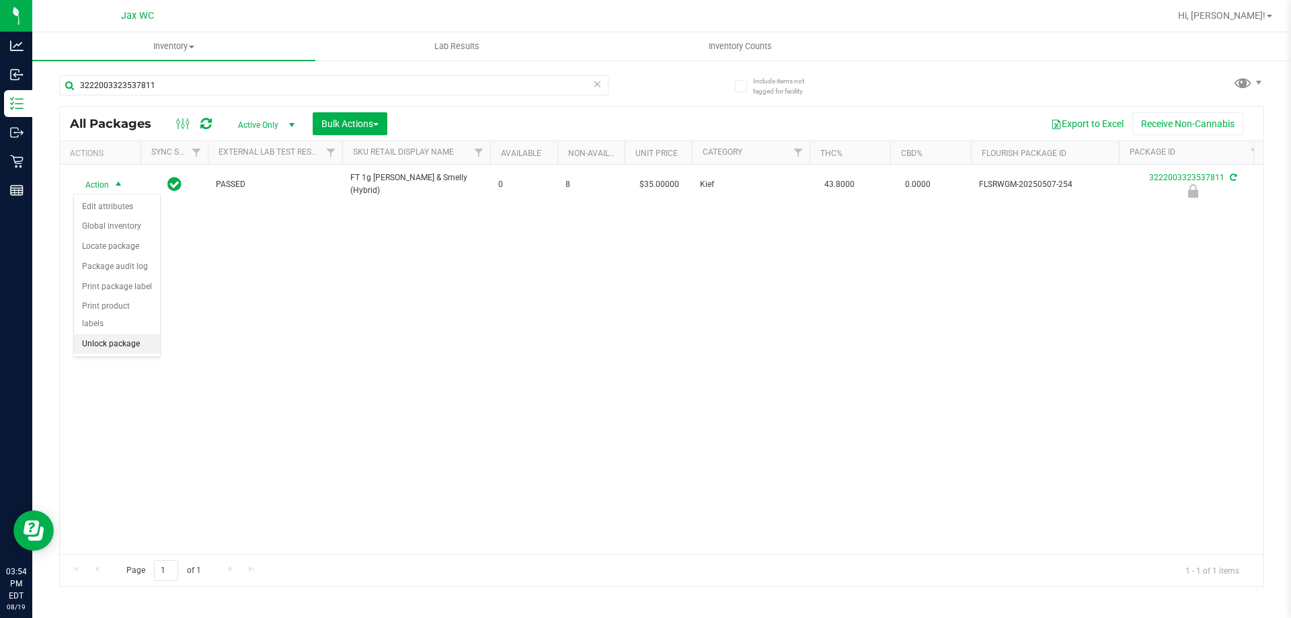
click at [125, 334] on li "Unlock package" at bounding box center [117, 344] width 86 height 20
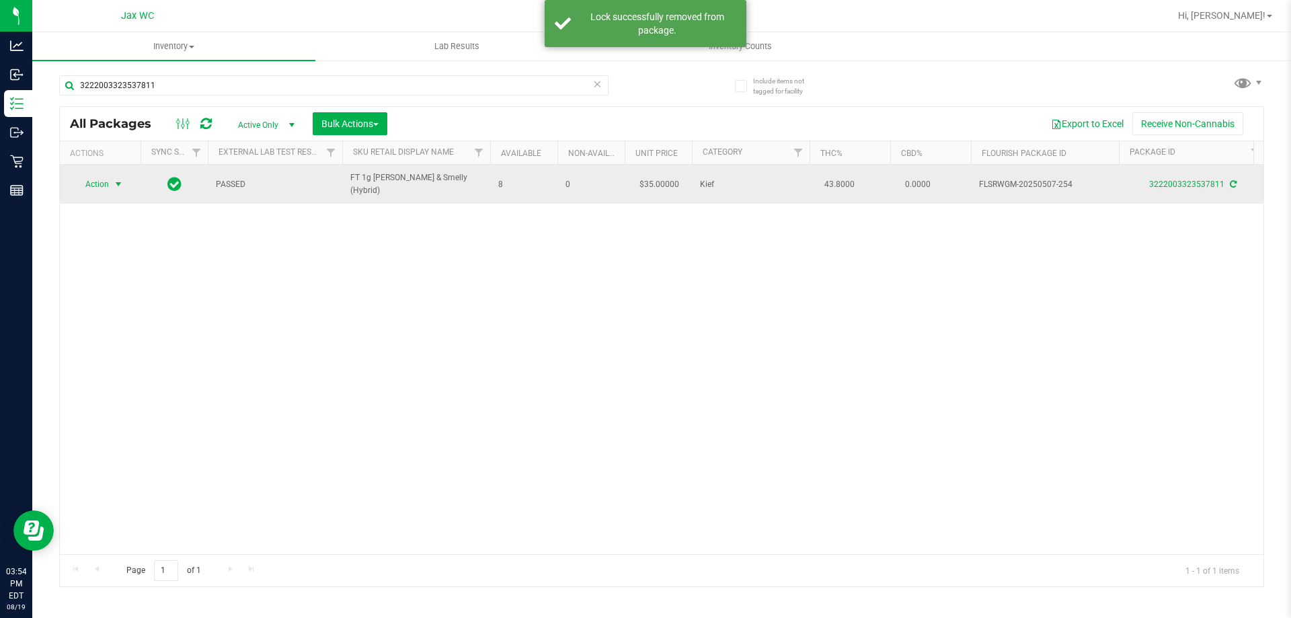
click at [91, 189] on span "Action" at bounding box center [91, 184] width 36 height 19
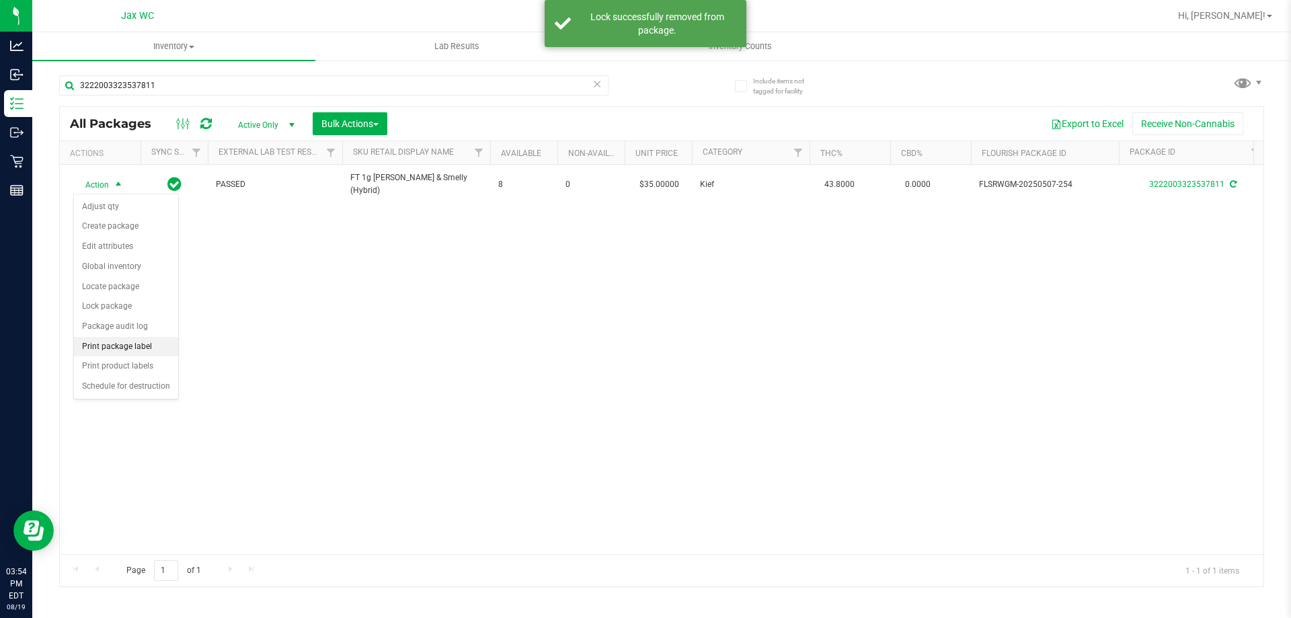
click at [153, 343] on li "Print package label" at bounding box center [126, 347] width 104 height 20
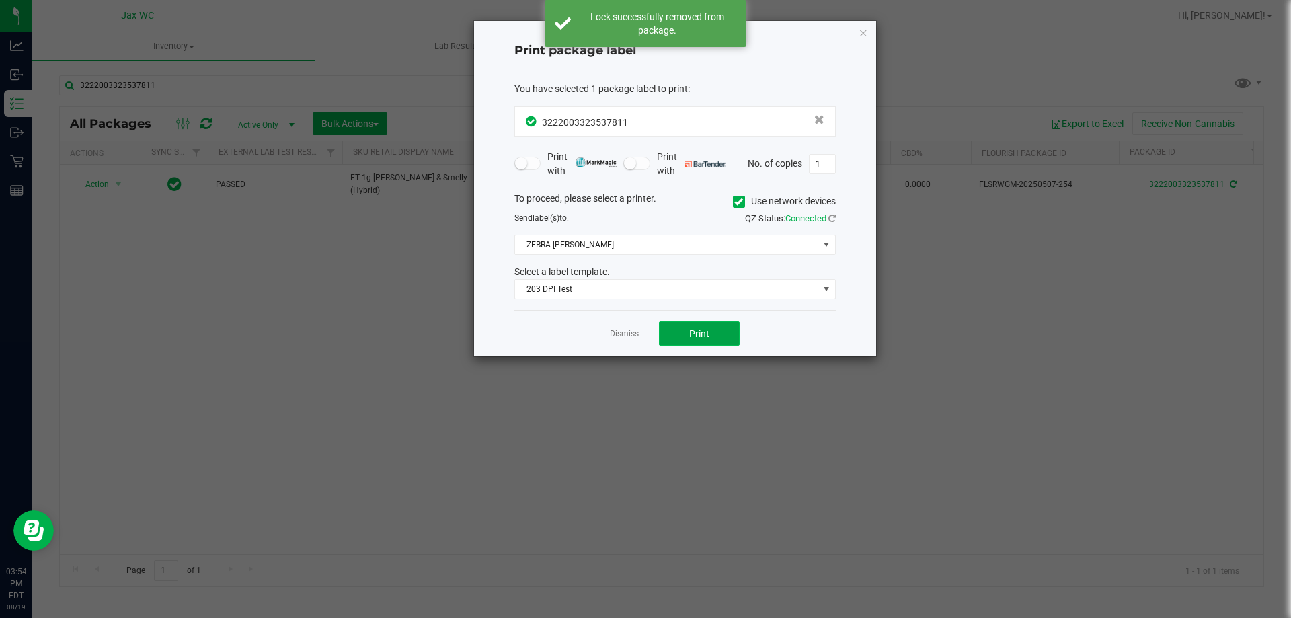
click at [681, 339] on button "Print" at bounding box center [699, 333] width 81 height 24
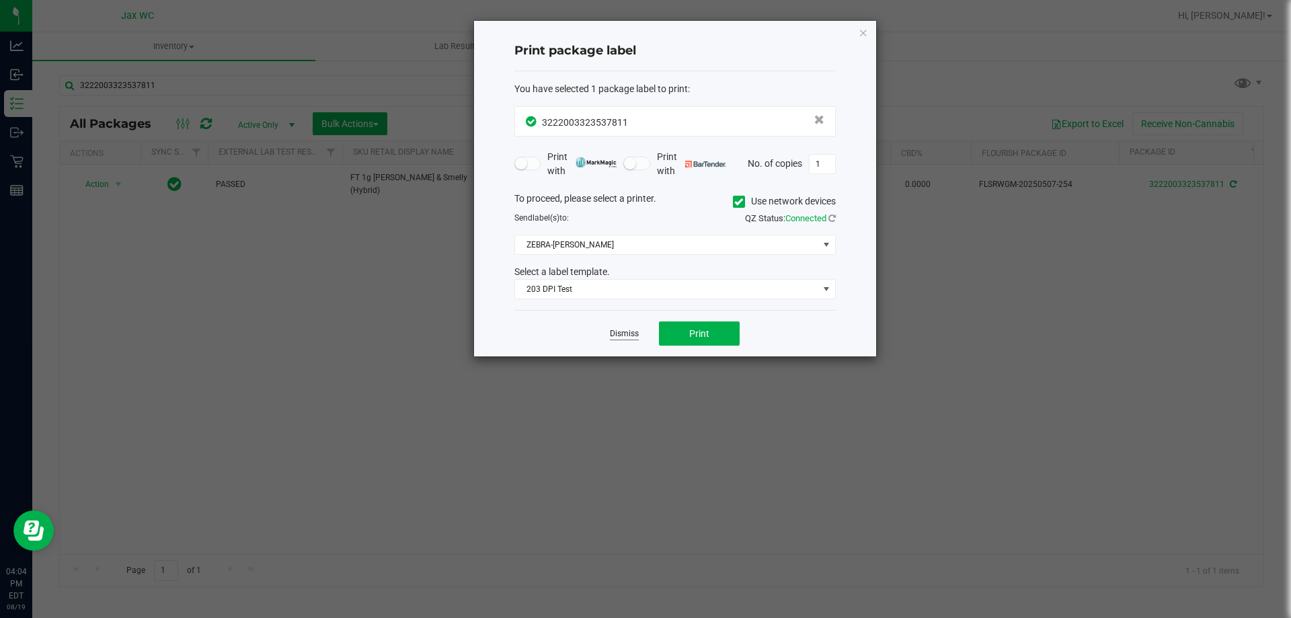
click at [627, 329] on app-cancel-button "Dismiss" at bounding box center [624, 334] width 29 height 14
click at [630, 334] on link "Dismiss" at bounding box center [624, 333] width 29 height 11
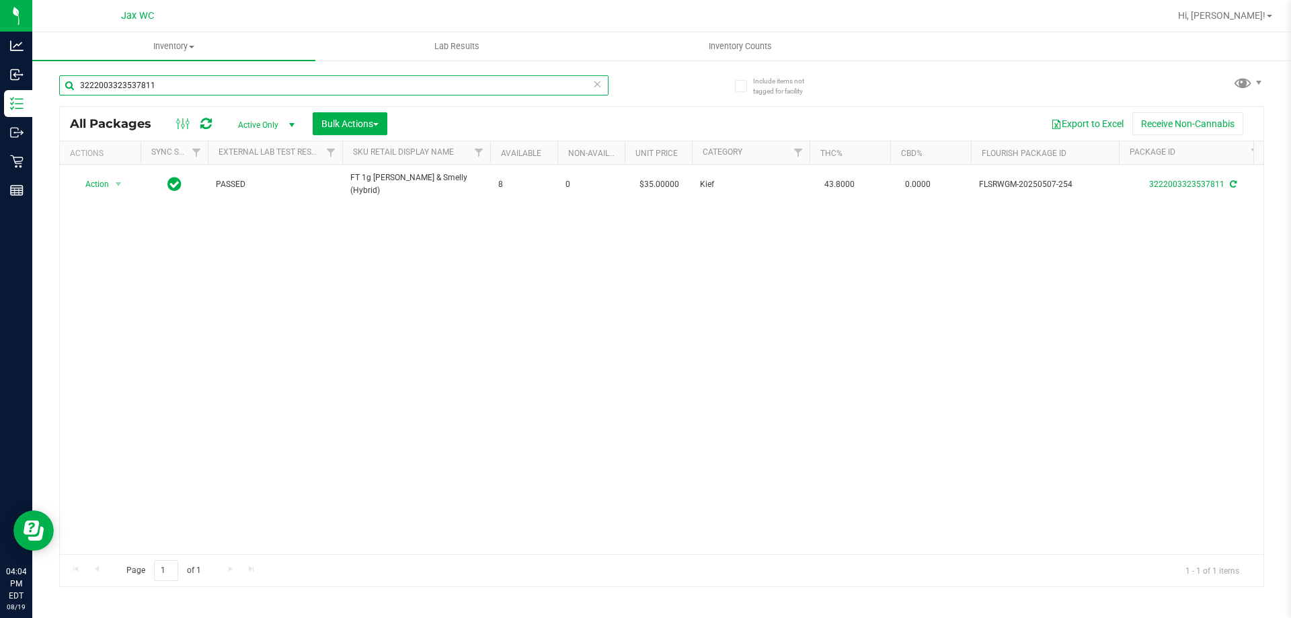
click at [179, 83] on input "3222003323537811" at bounding box center [333, 85] width 549 height 20
type input "9123174930697444"
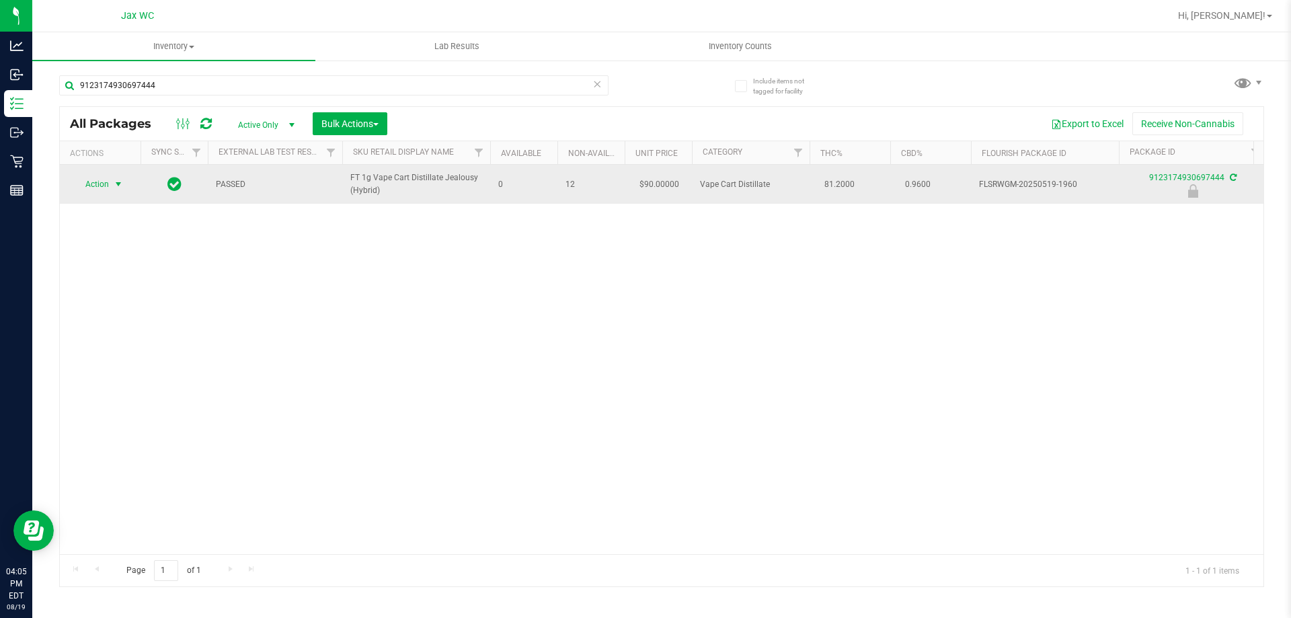
click at [82, 184] on span "Action" at bounding box center [91, 184] width 36 height 19
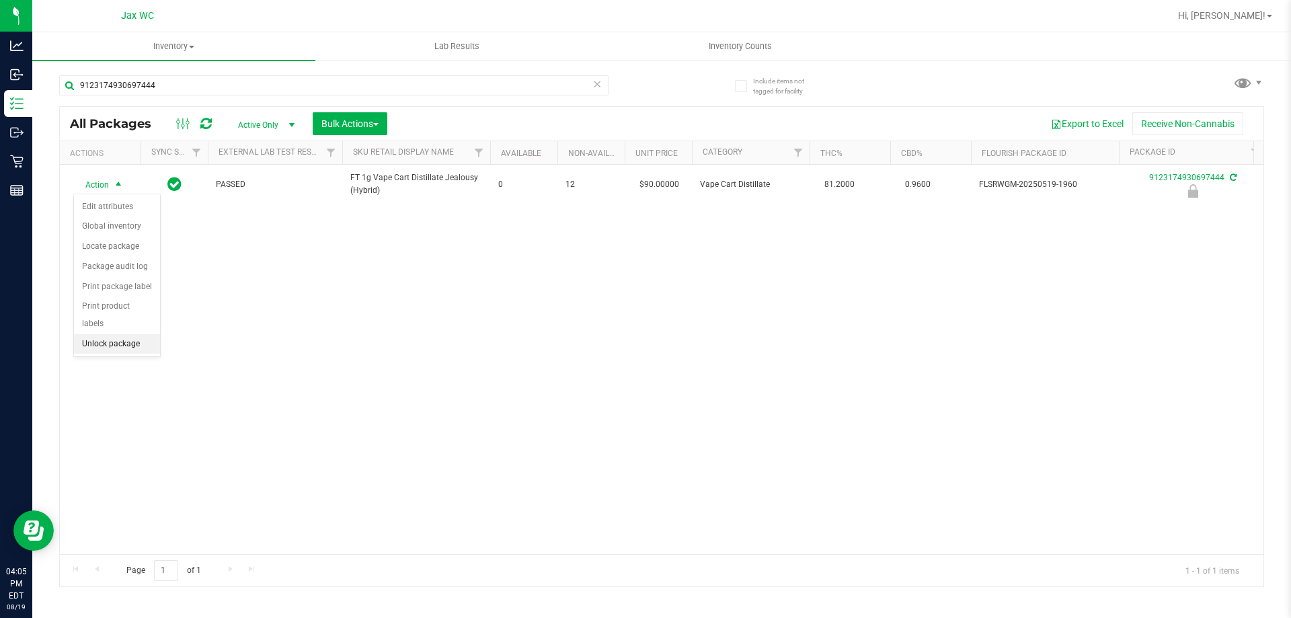
click at [132, 334] on li "Unlock package" at bounding box center [117, 344] width 86 height 20
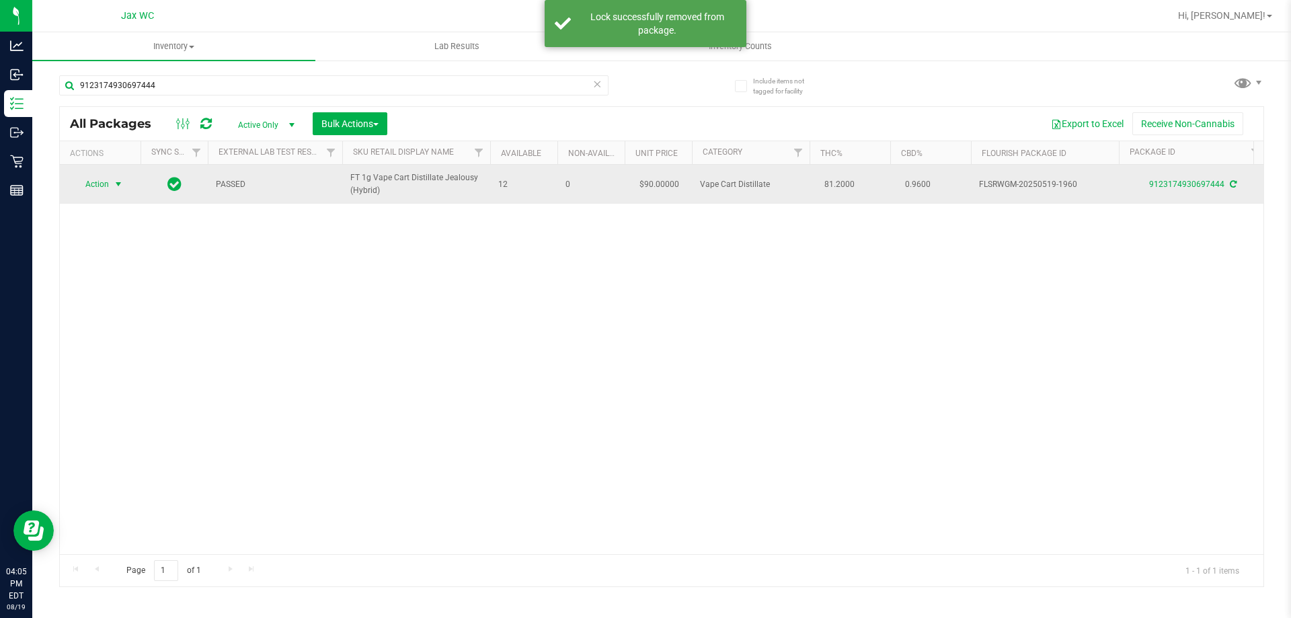
click at [101, 193] on span "Action" at bounding box center [91, 184] width 36 height 19
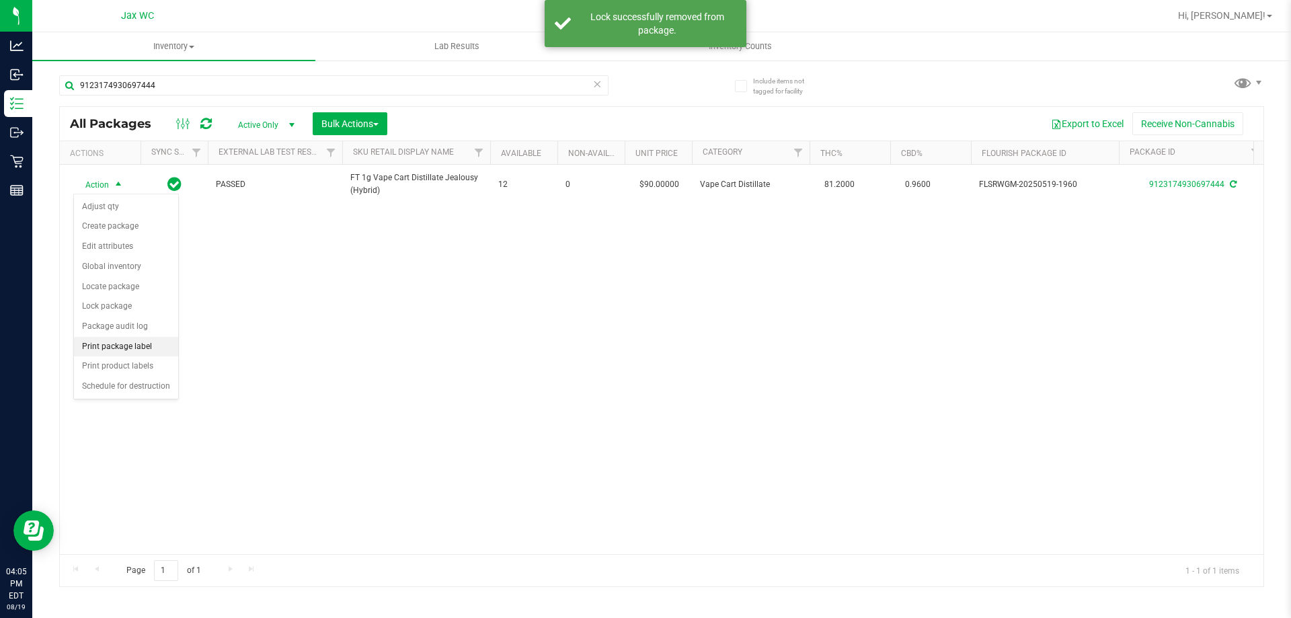
click at [142, 341] on li "Print package label" at bounding box center [126, 347] width 104 height 20
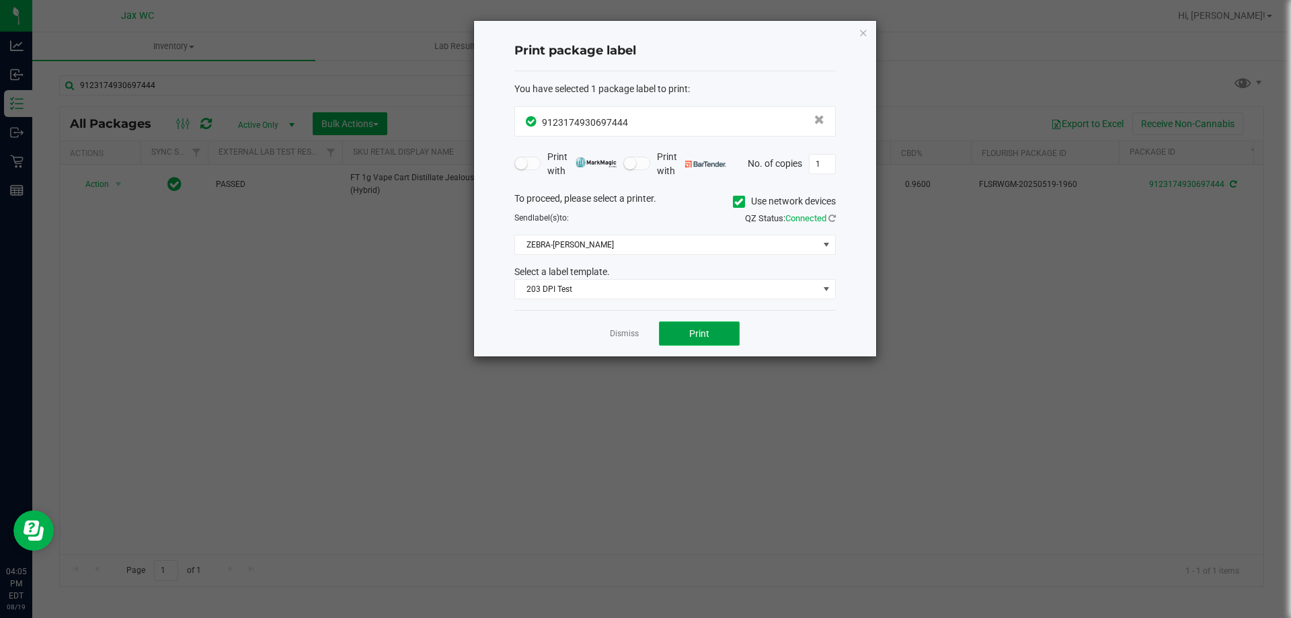
click at [690, 337] on span "Print" at bounding box center [699, 333] width 20 height 11
click at [613, 333] on link "Dismiss" at bounding box center [624, 333] width 29 height 11
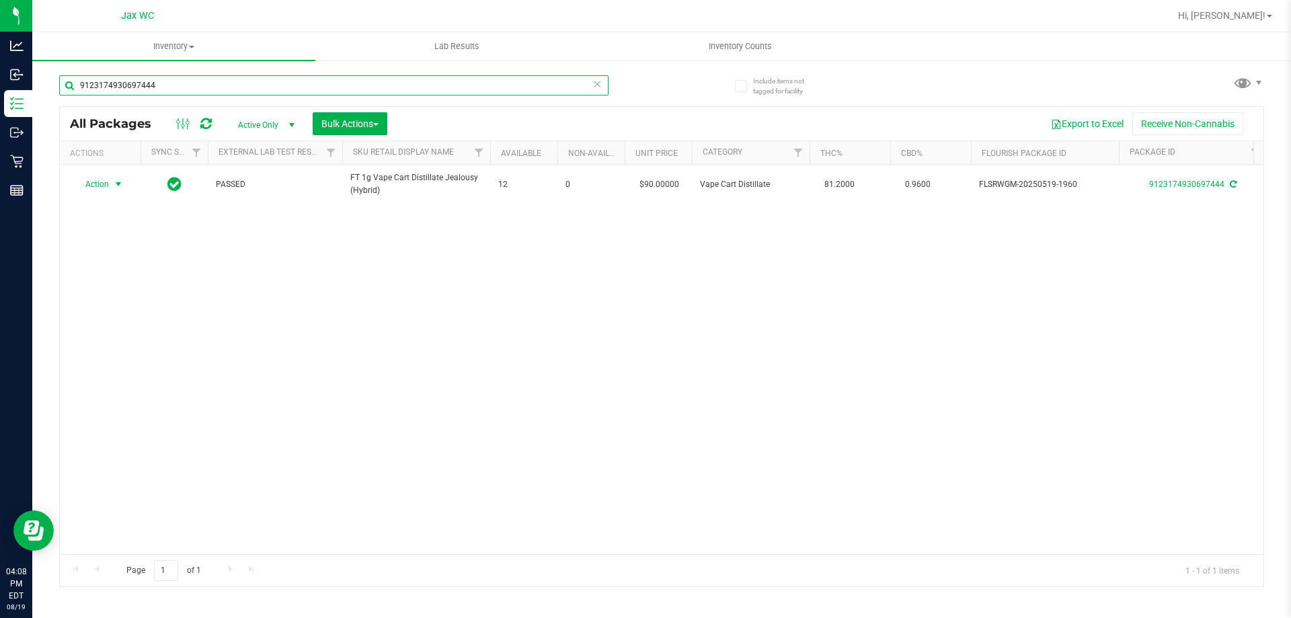
click at [143, 89] on input "9123174930697444" at bounding box center [333, 85] width 549 height 20
click at [169, 85] on input "9123174930697444" at bounding box center [333, 85] width 549 height 20
type input "4826012604478397"
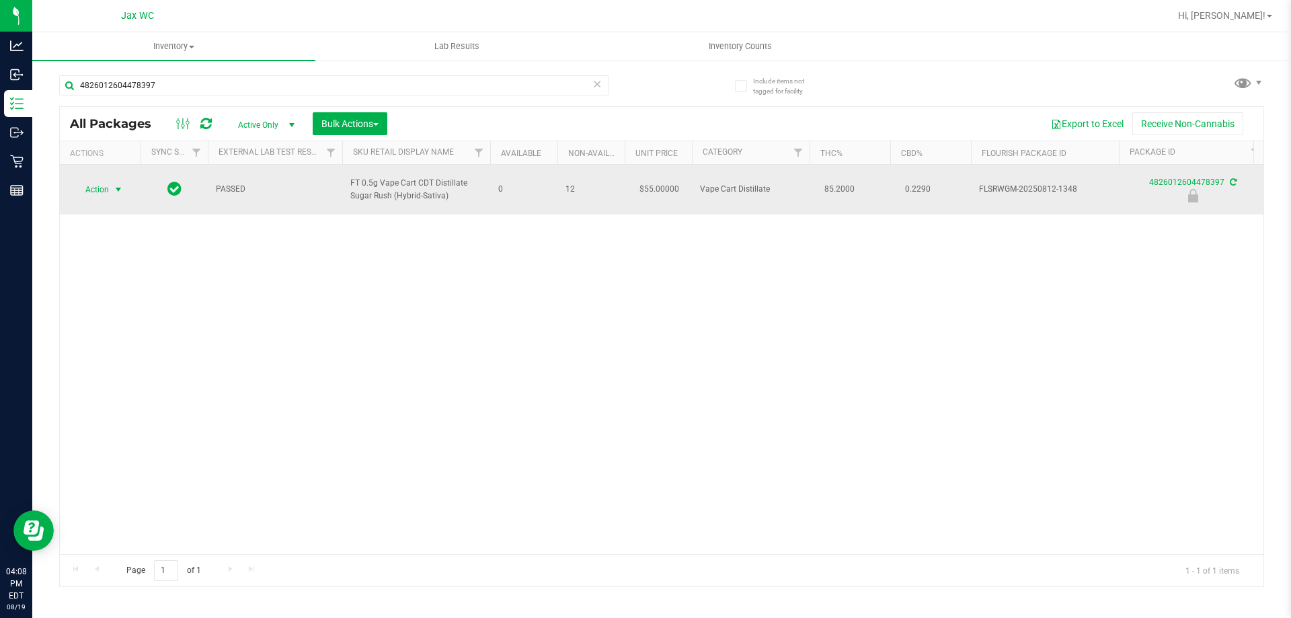
click at [94, 188] on span "Action" at bounding box center [91, 189] width 36 height 19
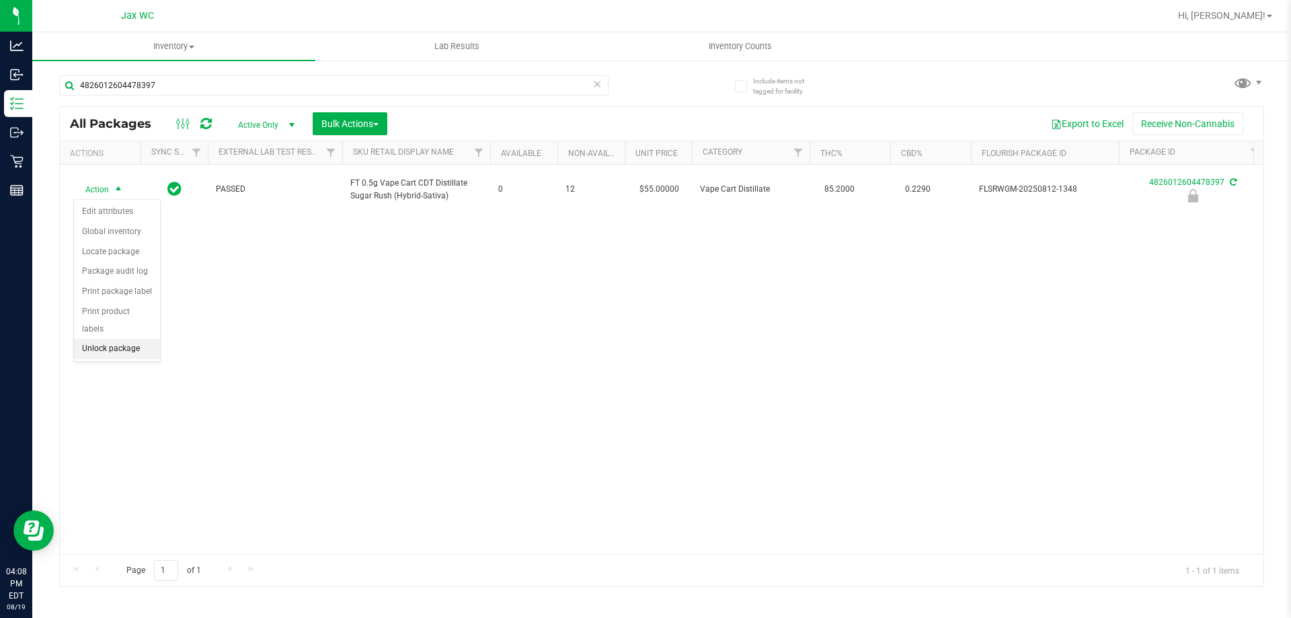
click at [132, 339] on li "Unlock package" at bounding box center [117, 349] width 86 height 20
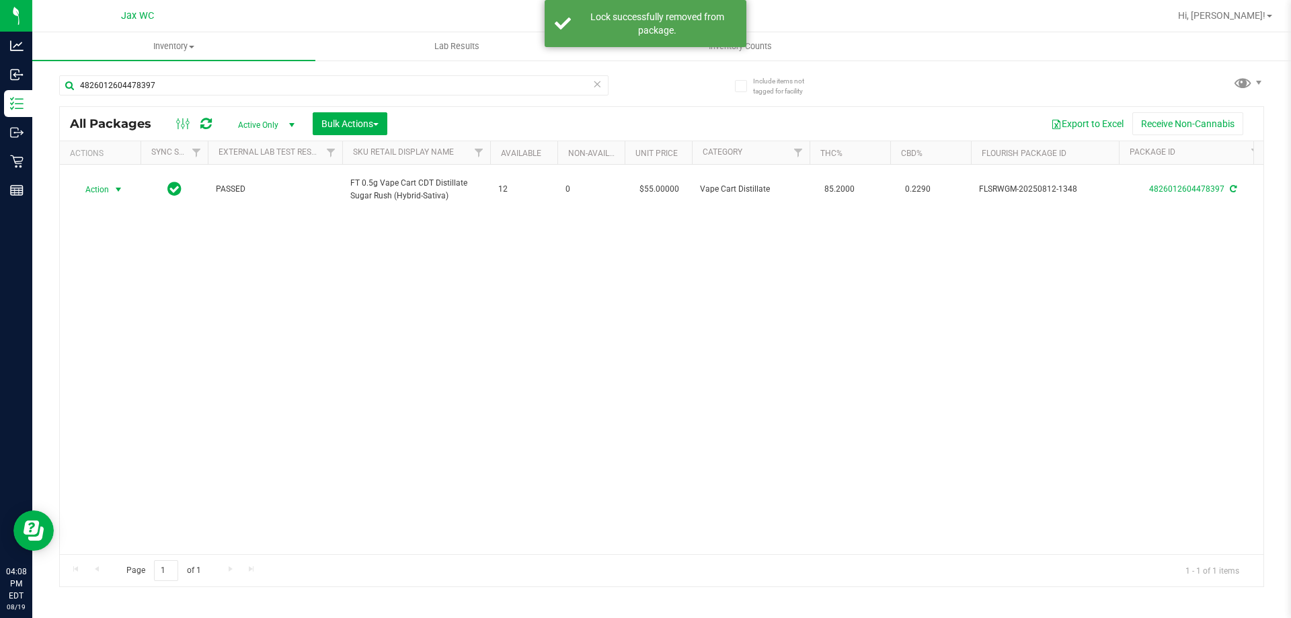
click at [104, 191] on span "Action" at bounding box center [91, 189] width 36 height 19
click at [147, 354] on li "Print package label" at bounding box center [126, 352] width 104 height 20
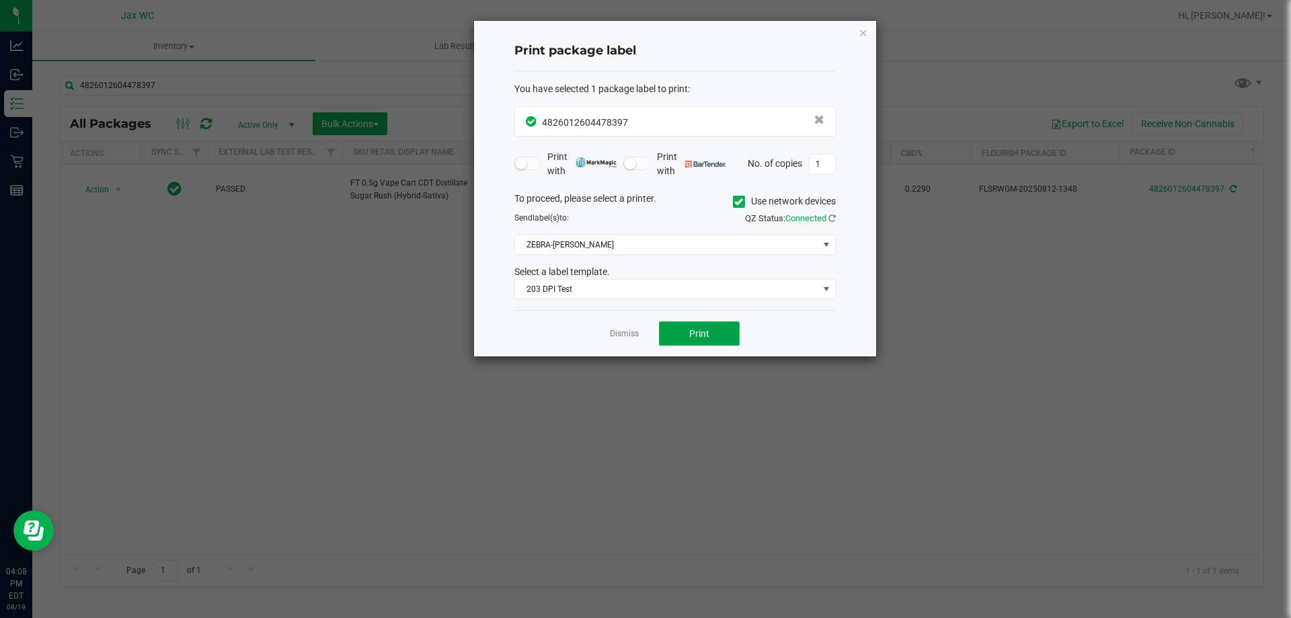
click at [707, 340] on button "Print" at bounding box center [699, 333] width 81 height 24
click at [642, 334] on div "Dismiss Print" at bounding box center [675, 333] width 321 height 46
click at [622, 336] on link "Dismiss" at bounding box center [624, 333] width 29 height 11
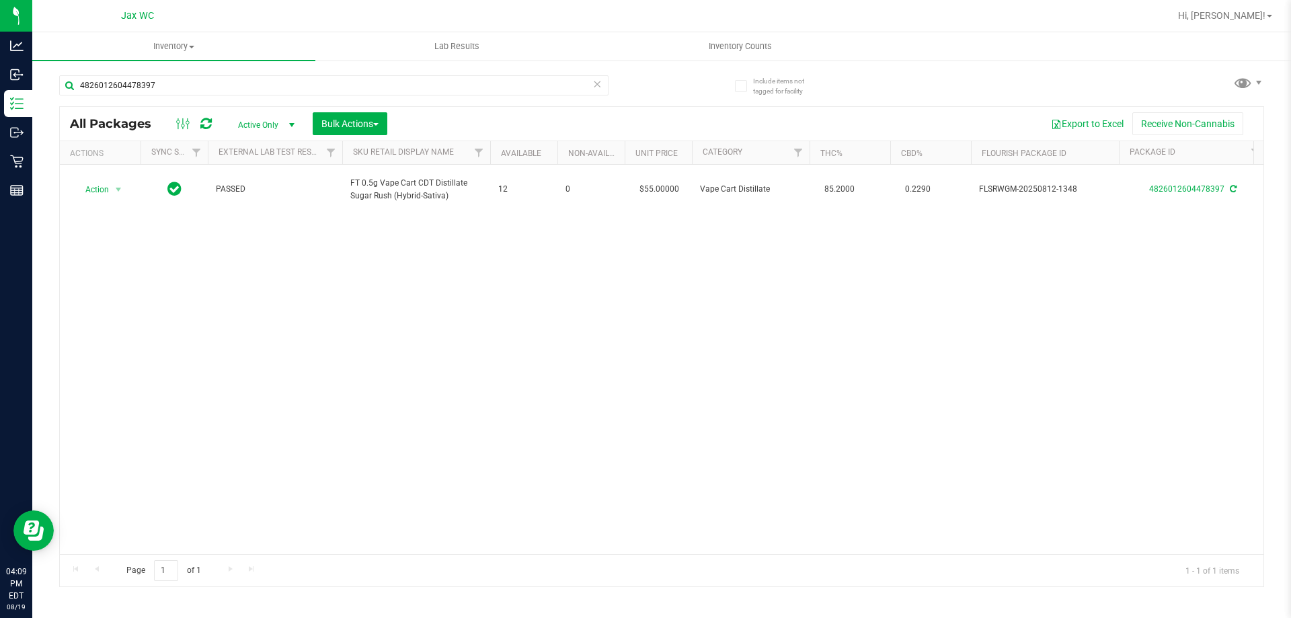
click at [204, 100] on div "4826012604478397" at bounding box center [333, 90] width 549 height 31
click at [198, 94] on input "4826012604478397" at bounding box center [333, 85] width 549 height 20
type input "9699388818857040"
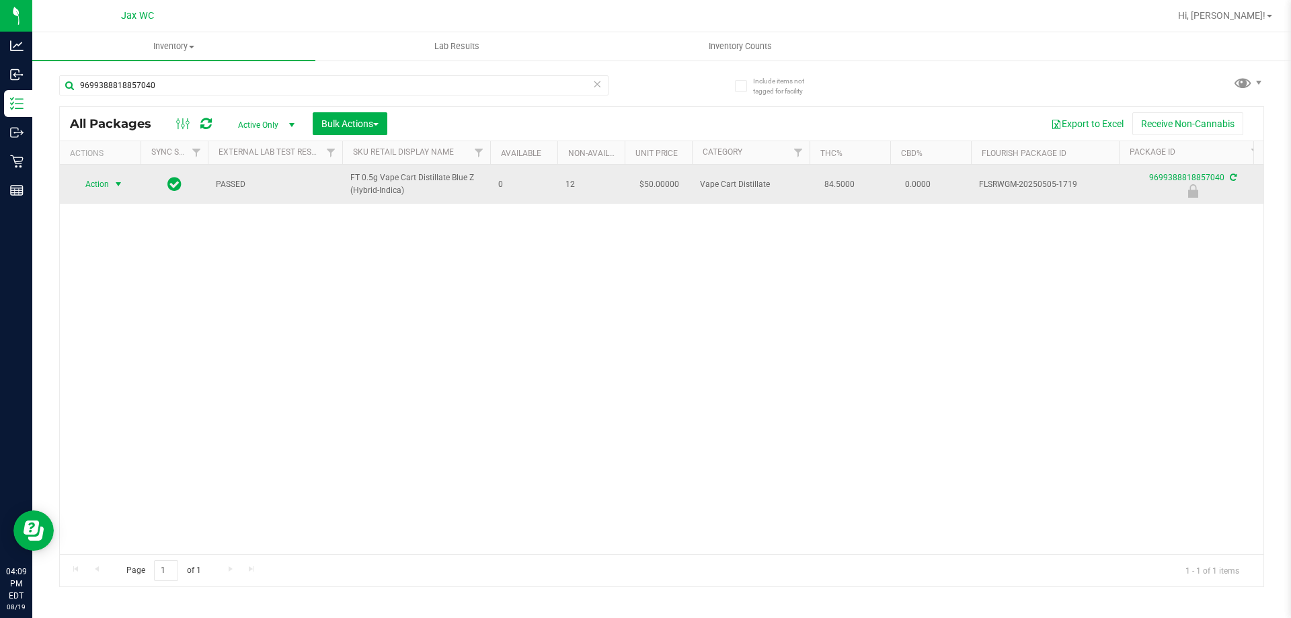
click at [110, 188] on span "select" at bounding box center [118, 184] width 17 height 19
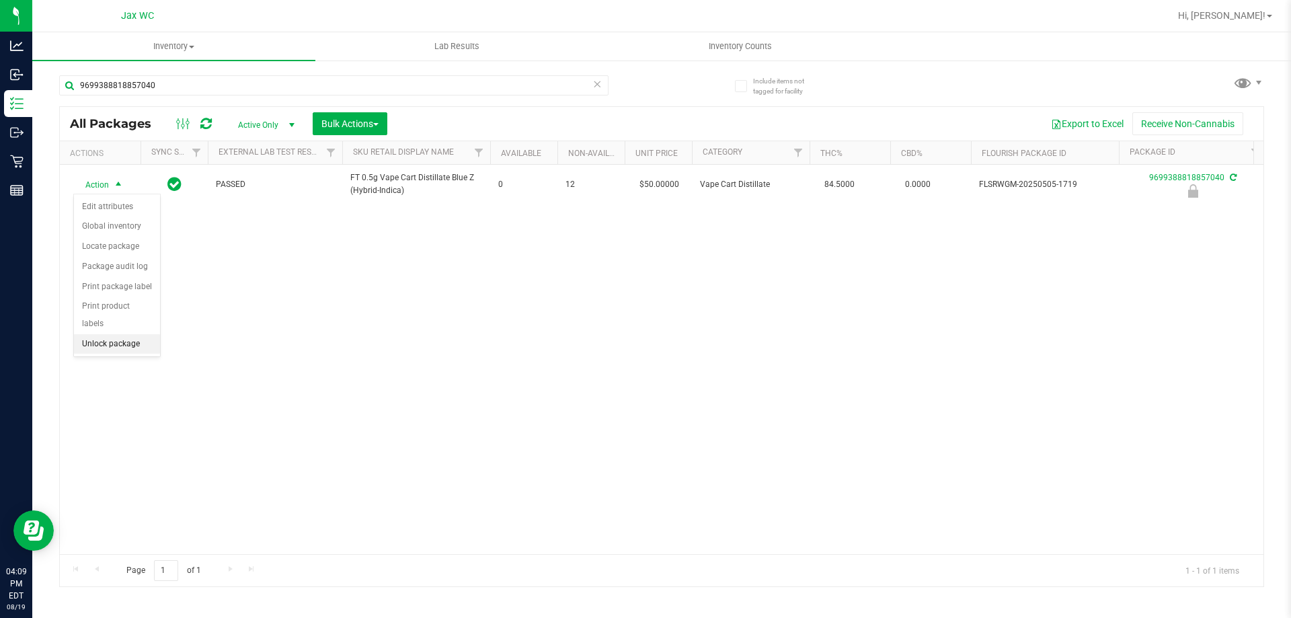
click at [131, 334] on li "Unlock package" at bounding box center [117, 344] width 86 height 20
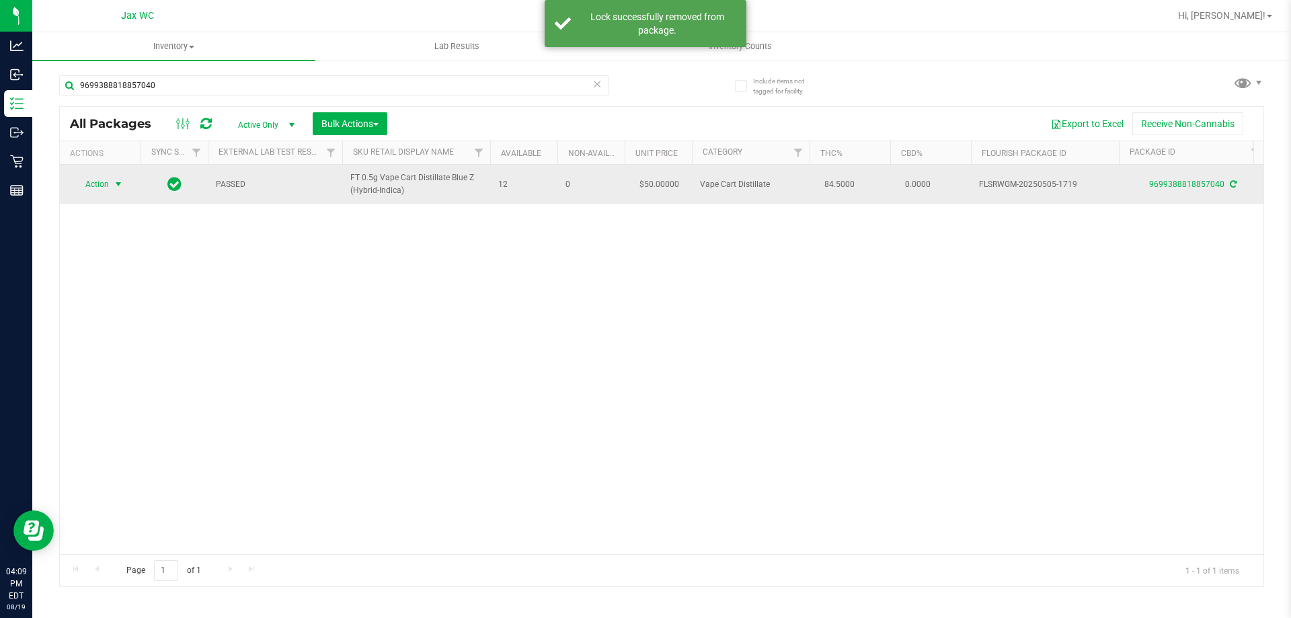
click at [102, 185] on span "Action" at bounding box center [91, 184] width 36 height 19
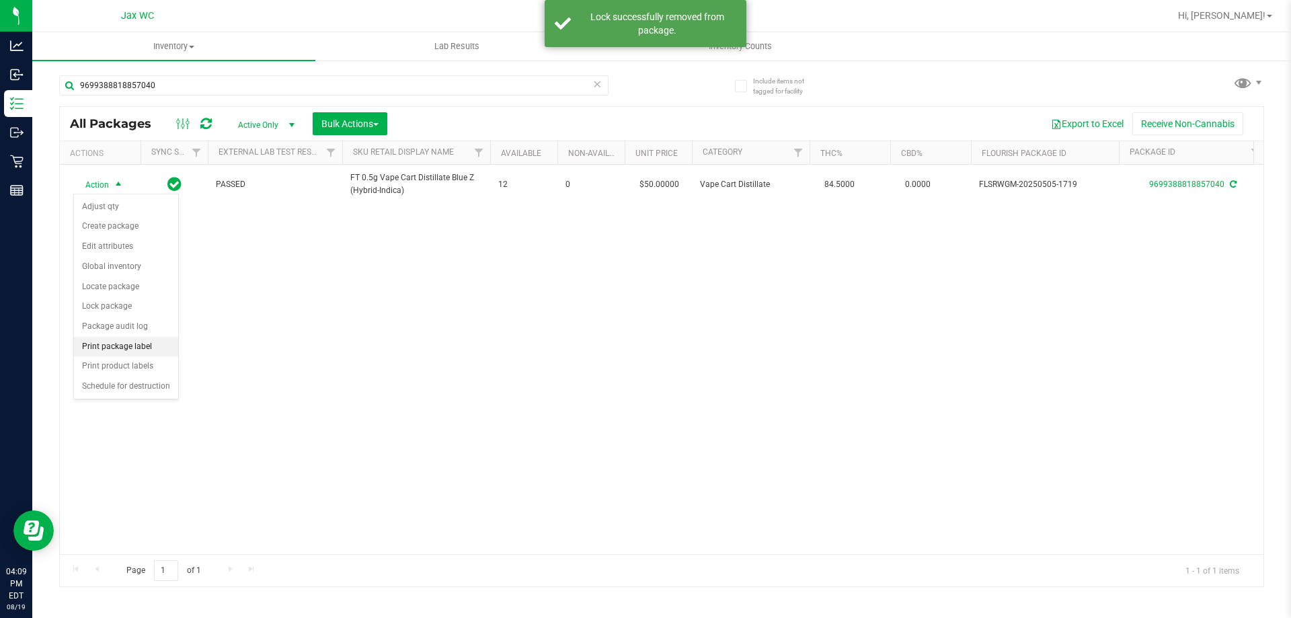
click at [141, 342] on li "Print package label" at bounding box center [126, 347] width 104 height 20
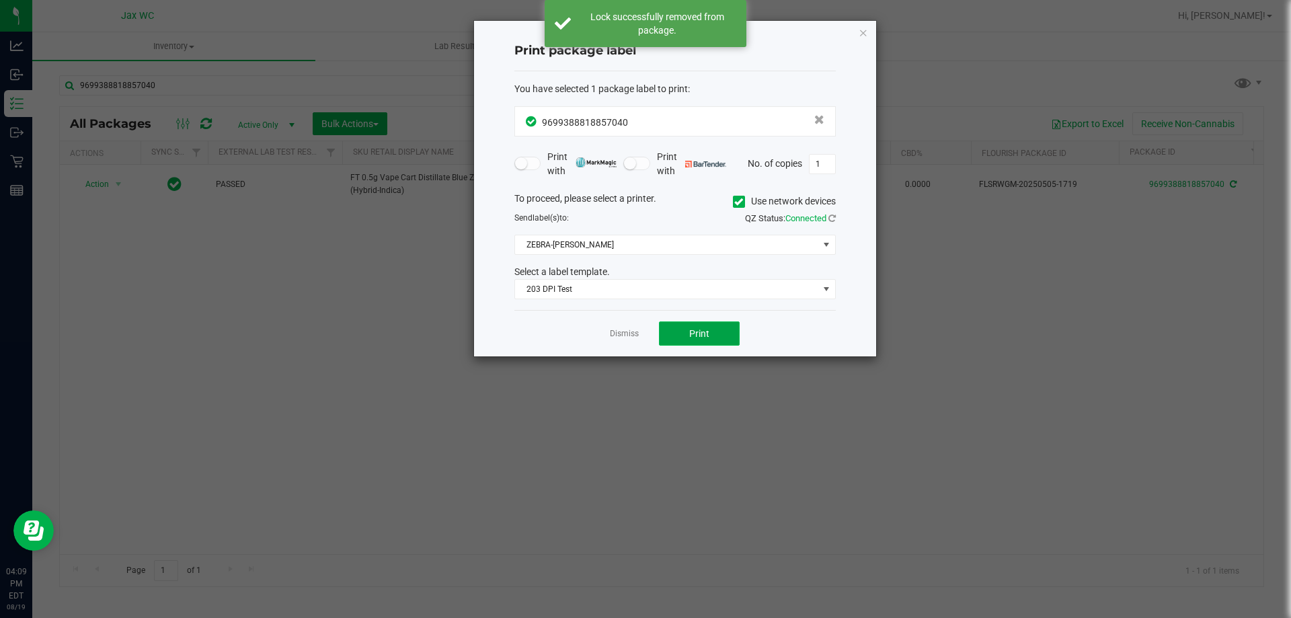
click at [716, 332] on button "Print" at bounding box center [699, 333] width 81 height 24
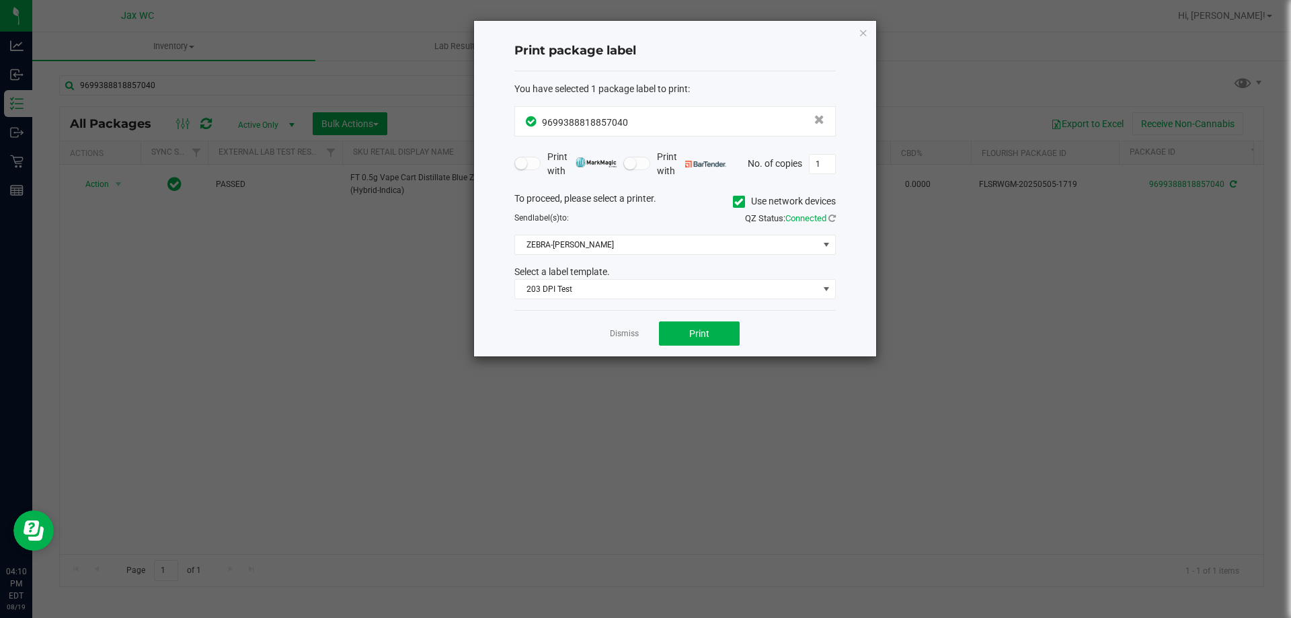
click at [613, 327] on div "Dismiss Print" at bounding box center [675, 333] width 321 height 46
click at [617, 331] on link "Dismiss" at bounding box center [624, 333] width 29 height 11
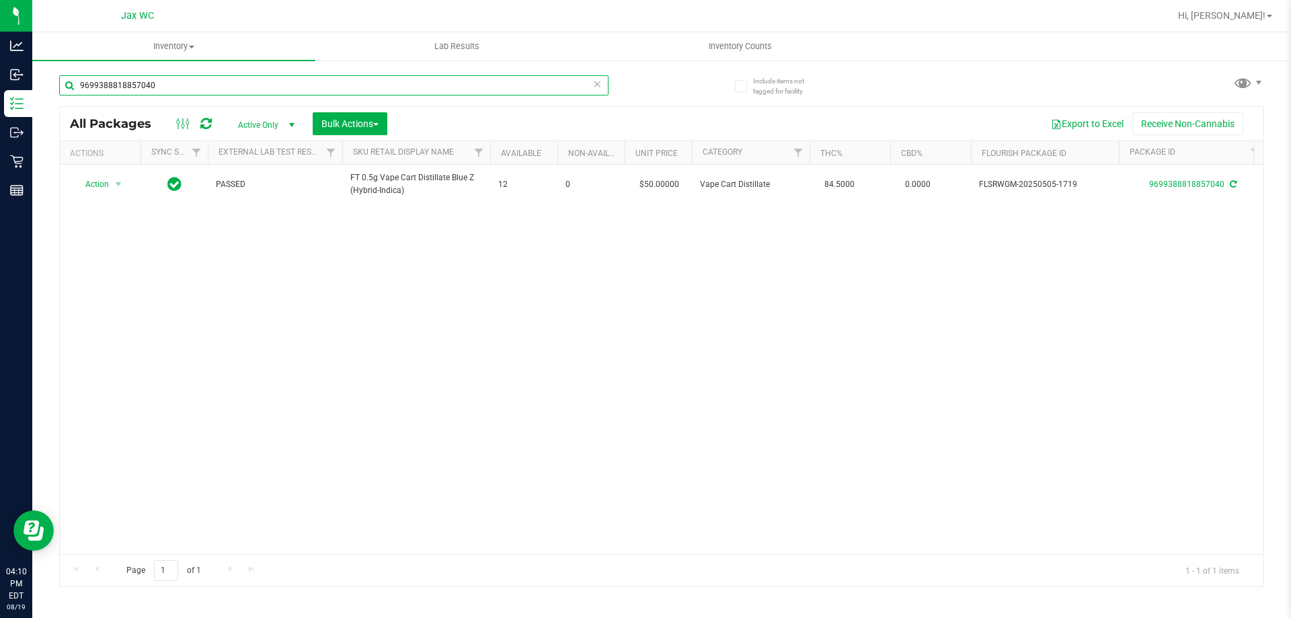
click at [198, 82] on input "9699388818857040" at bounding box center [333, 85] width 549 height 20
type input "9108239182032437"
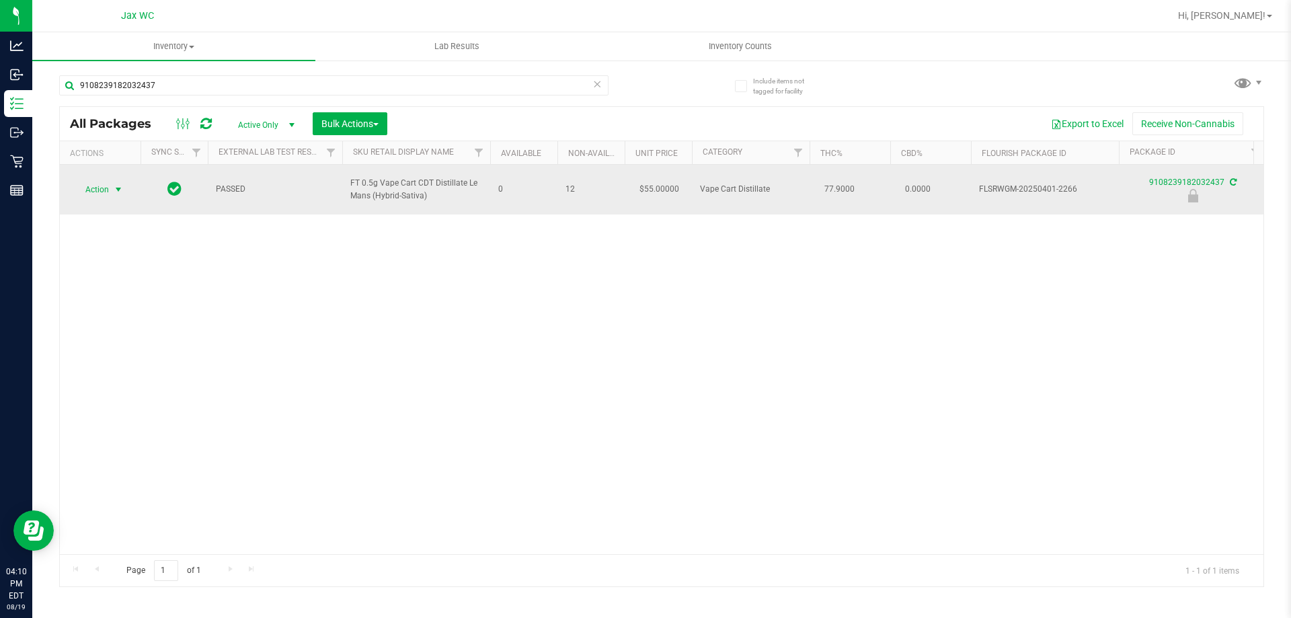
click at [120, 189] on span "select" at bounding box center [118, 189] width 11 height 11
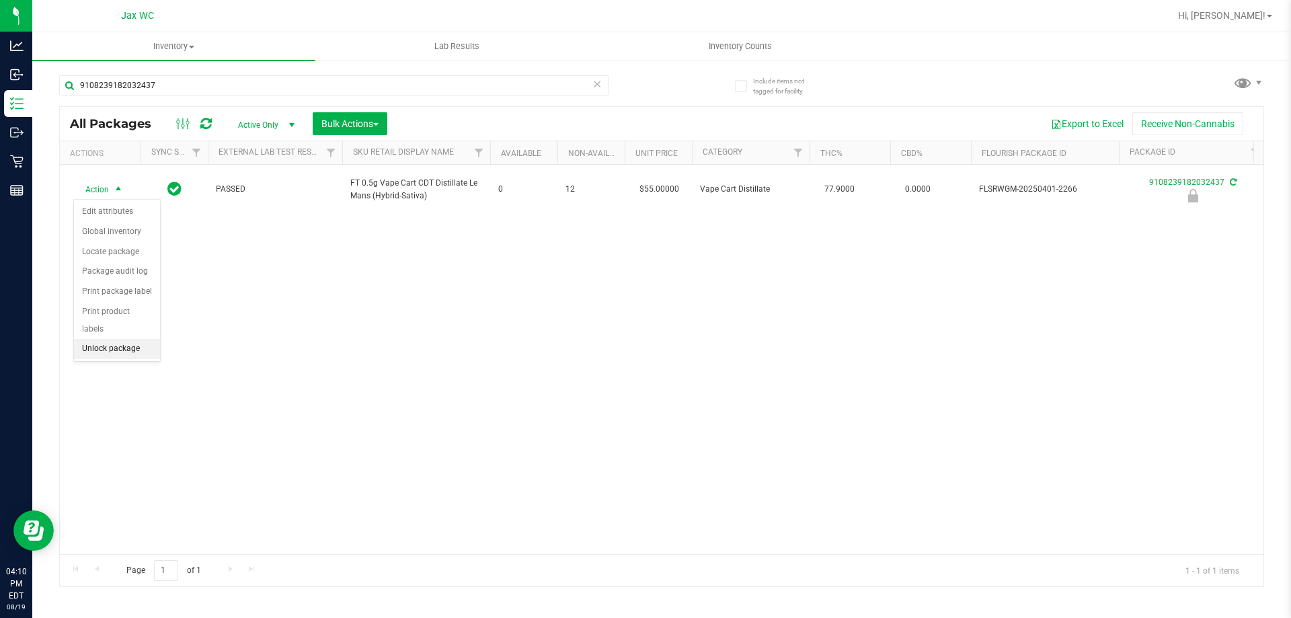
click at [123, 339] on li "Unlock package" at bounding box center [117, 349] width 86 height 20
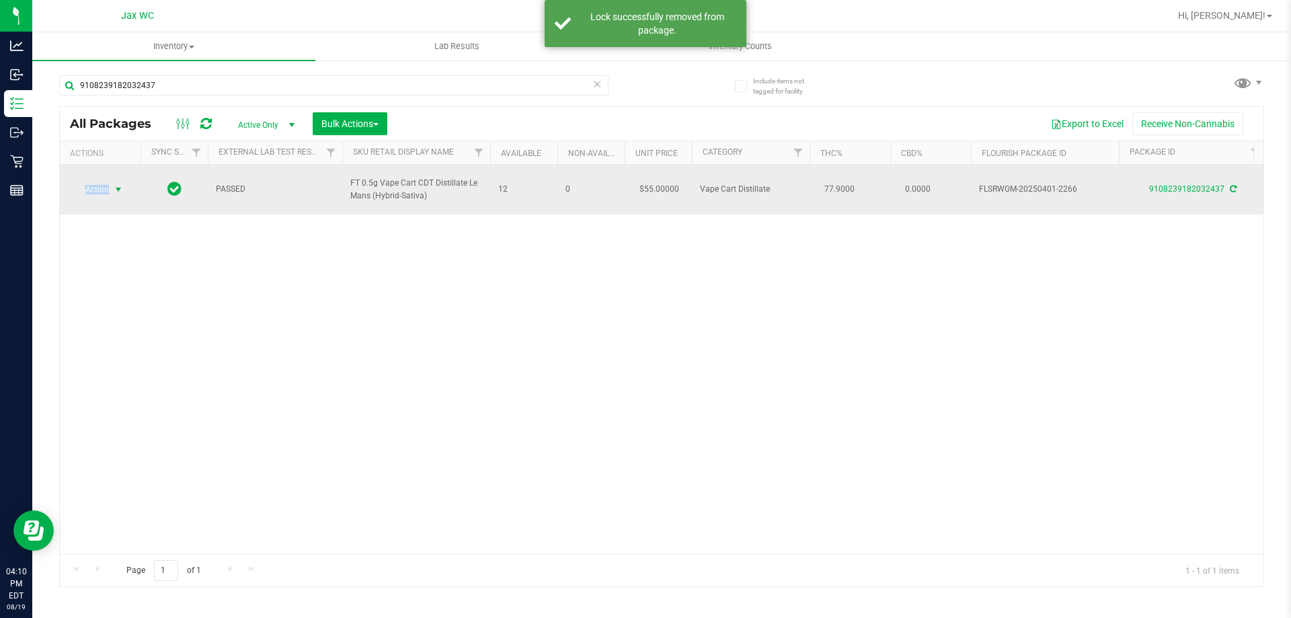
click at [92, 192] on span "Action" at bounding box center [91, 189] width 36 height 19
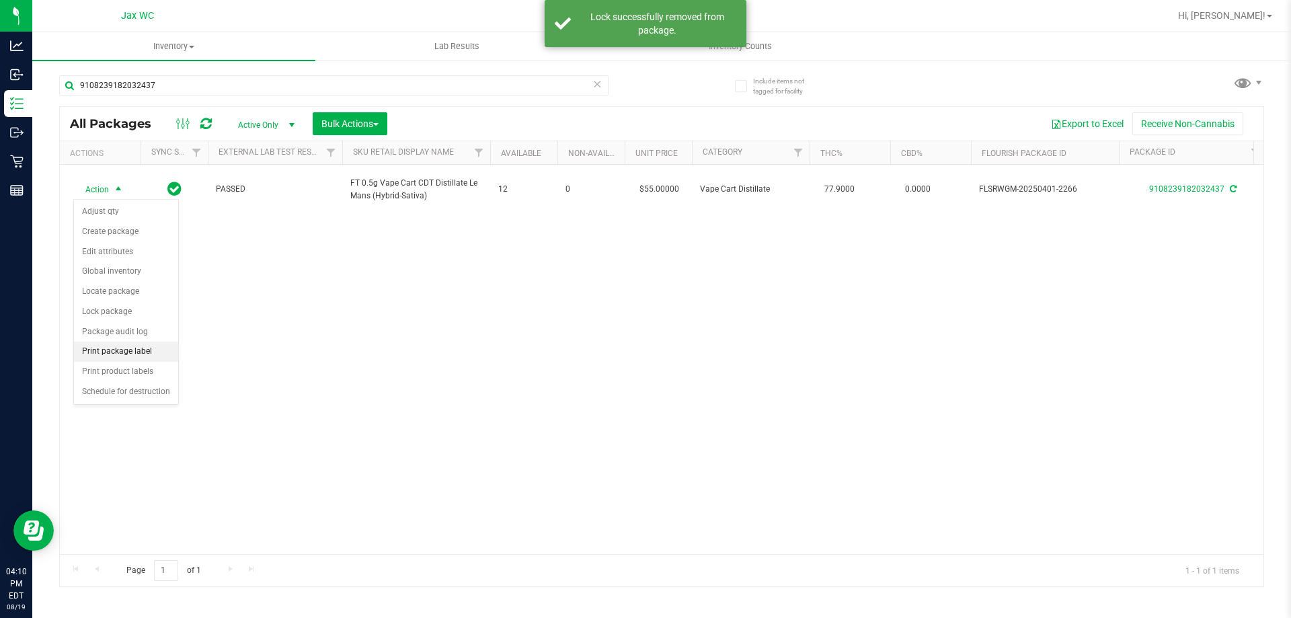
click at [130, 354] on li "Print package label" at bounding box center [126, 352] width 104 height 20
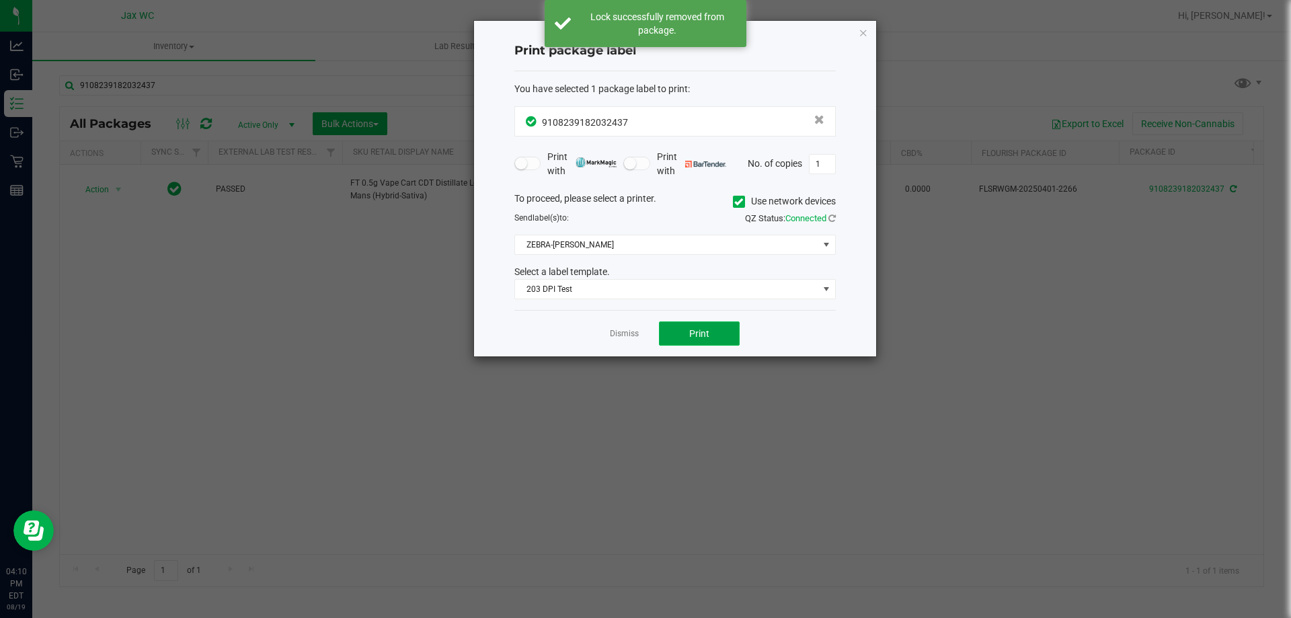
click at [688, 334] on button "Print" at bounding box center [699, 333] width 81 height 24
